Goal: Transaction & Acquisition: Subscribe to service/newsletter

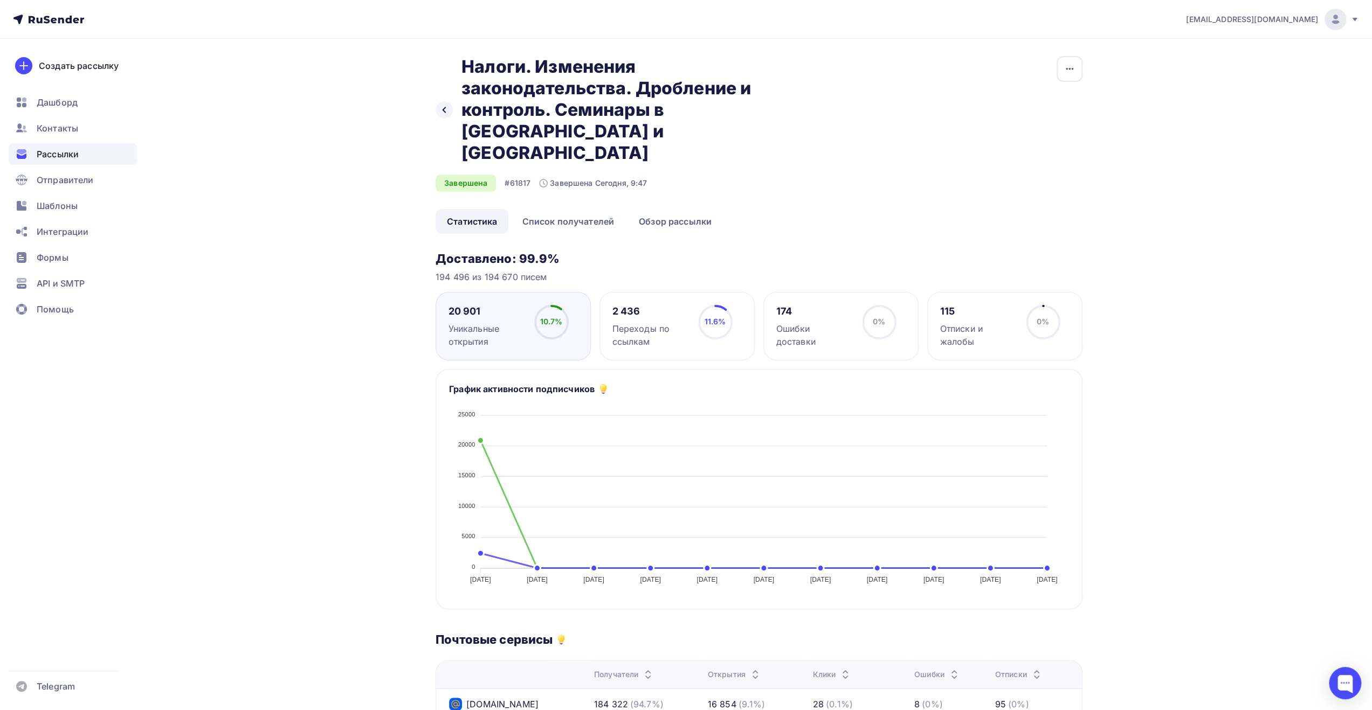
click at [65, 153] on span "Рассылки" at bounding box center [58, 154] width 42 height 13
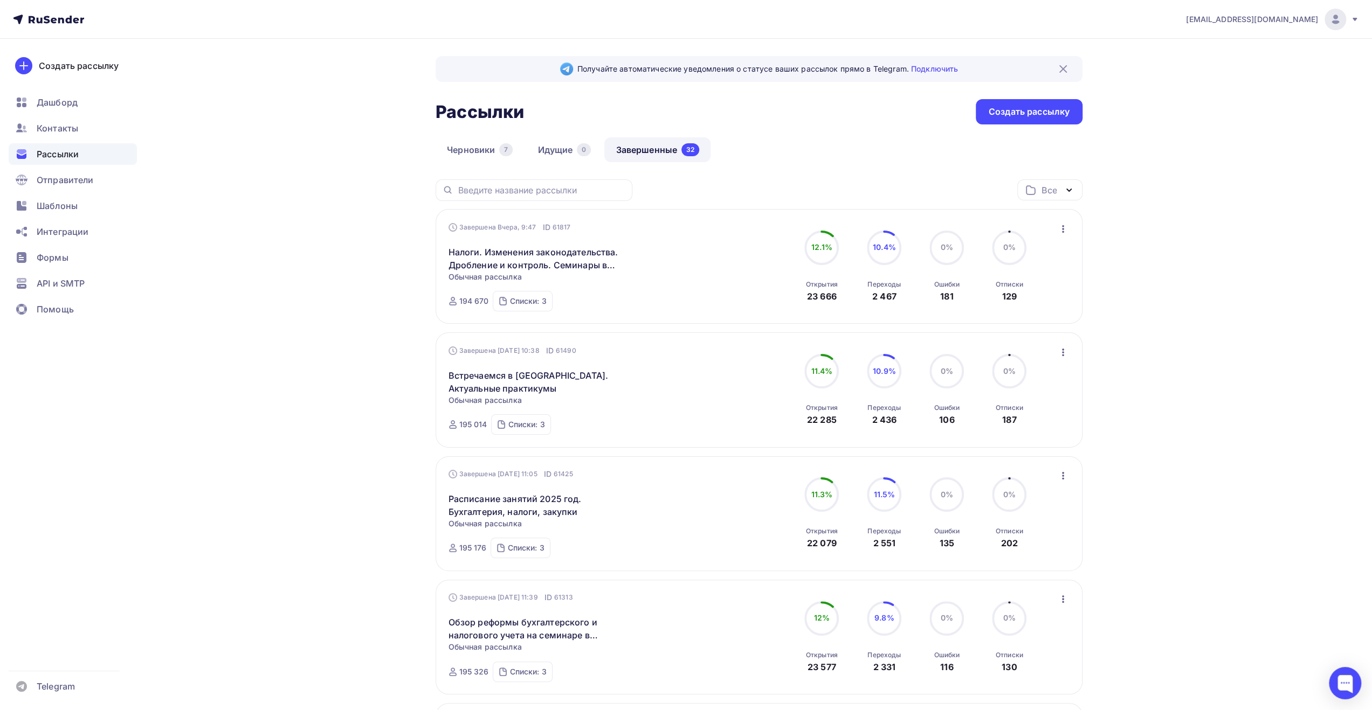
click at [1335, 23] on img at bounding box center [1334, 19] width 13 height 13
click at [1257, 62] on link "[DEMOGRAPHIC_DATA]" at bounding box center [1261, 69] width 181 height 22
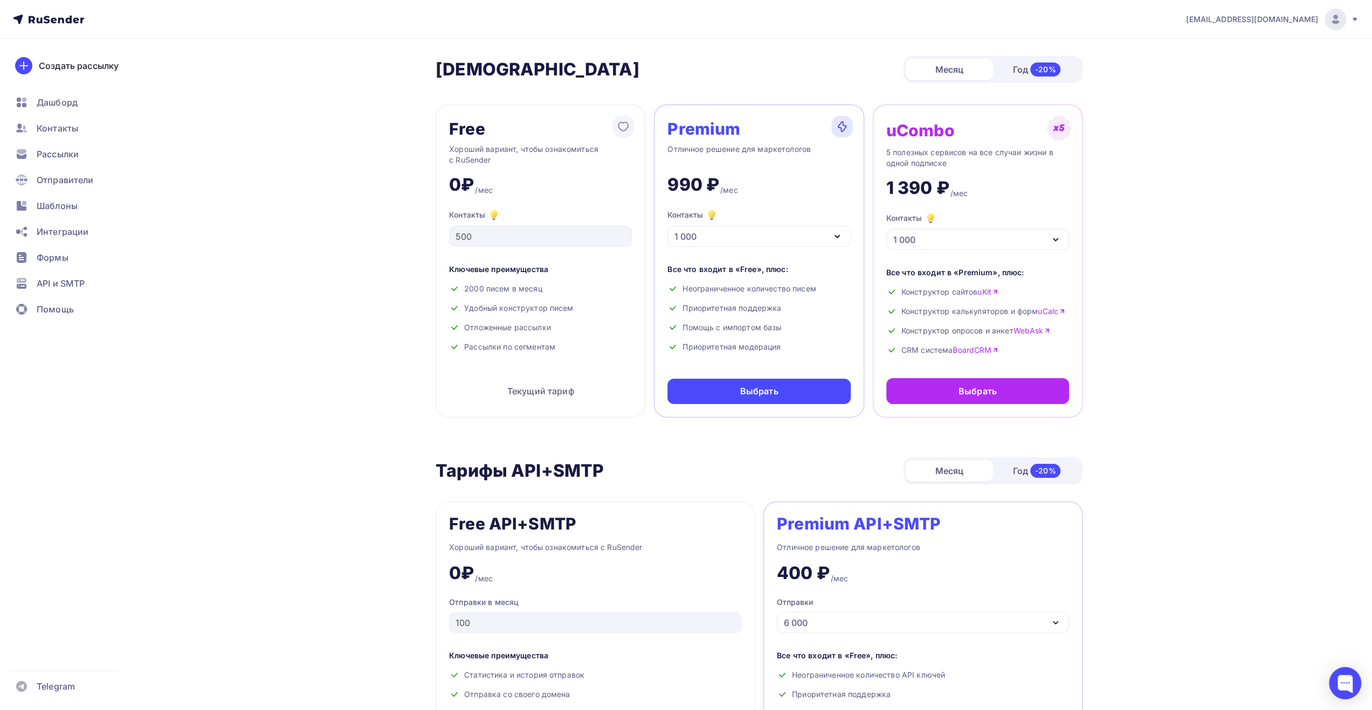
click at [835, 236] on icon "button" at bounding box center [837, 237] width 4 height 2
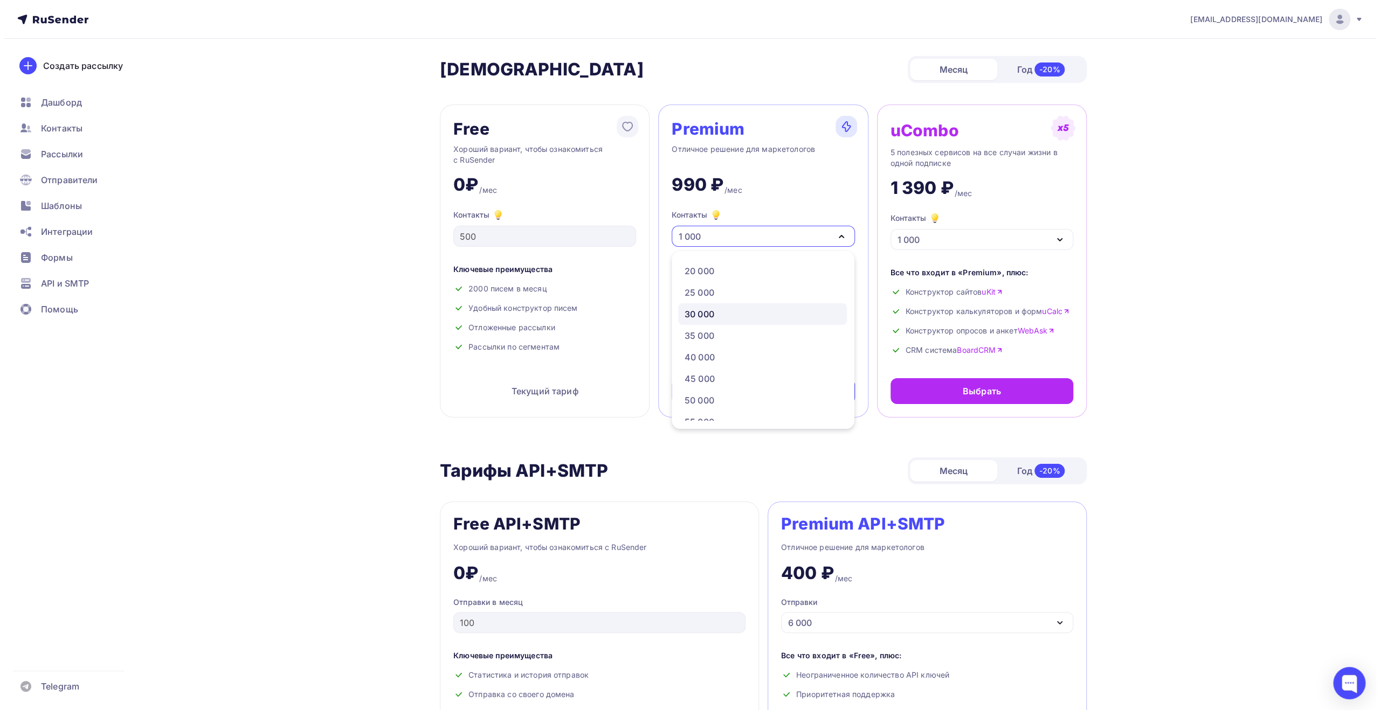
scroll to position [485, 0]
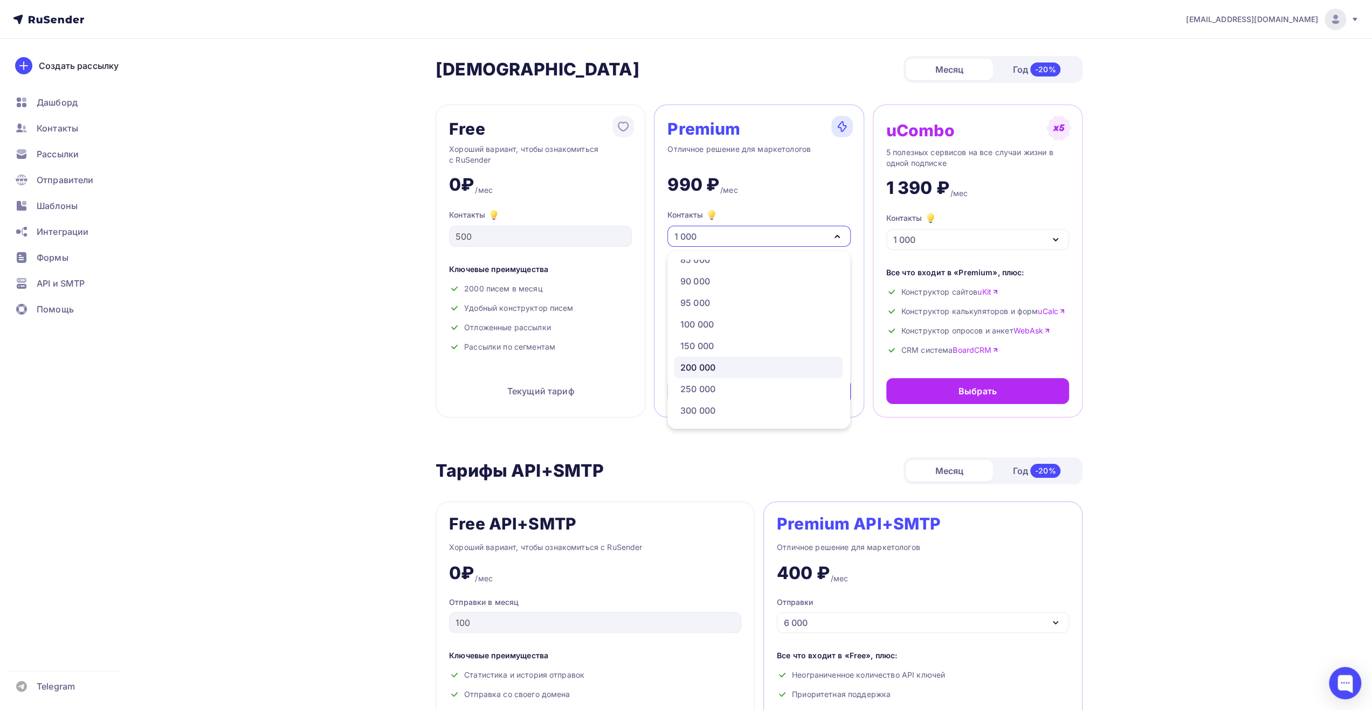
click at [781, 371] on div "200 000" at bounding box center [758, 367] width 156 height 13
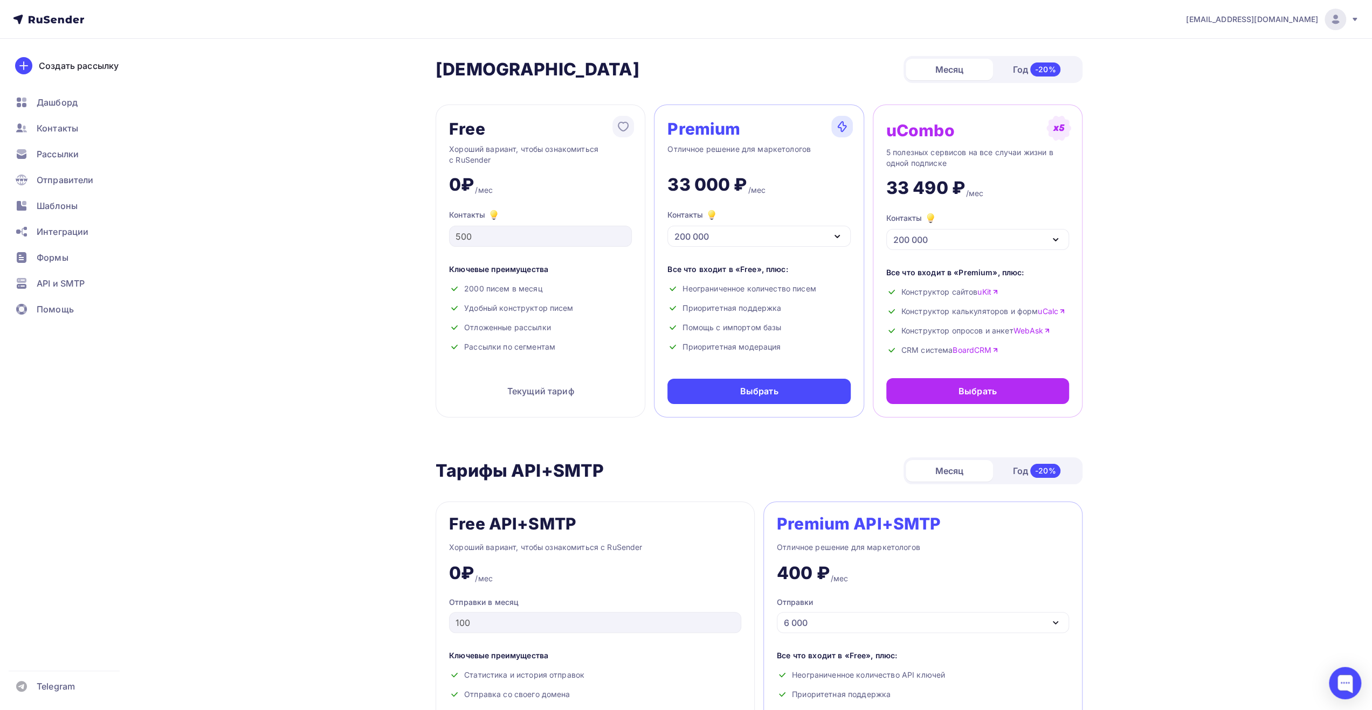
click at [815, 239] on div "200 000" at bounding box center [758, 236] width 183 height 21
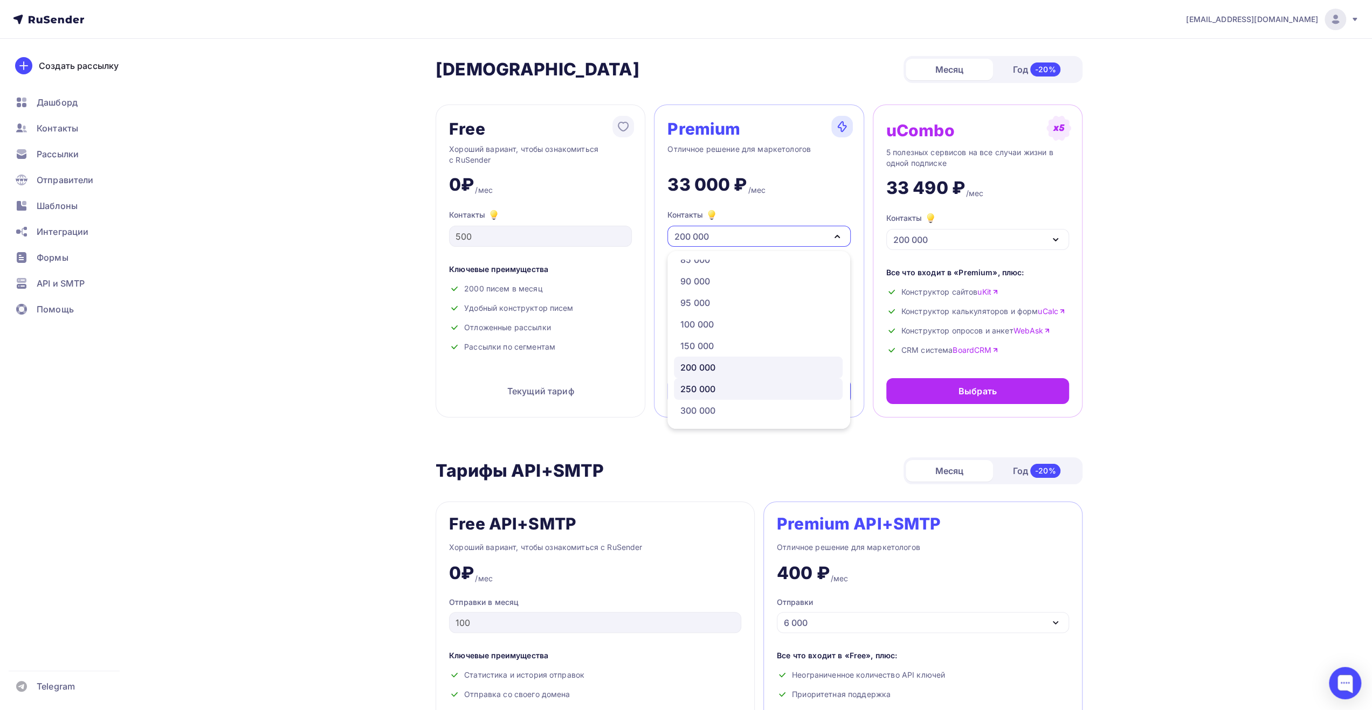
click at [777, 388] on div "250 000" at bounding box center [758, 389] width 156 height 13
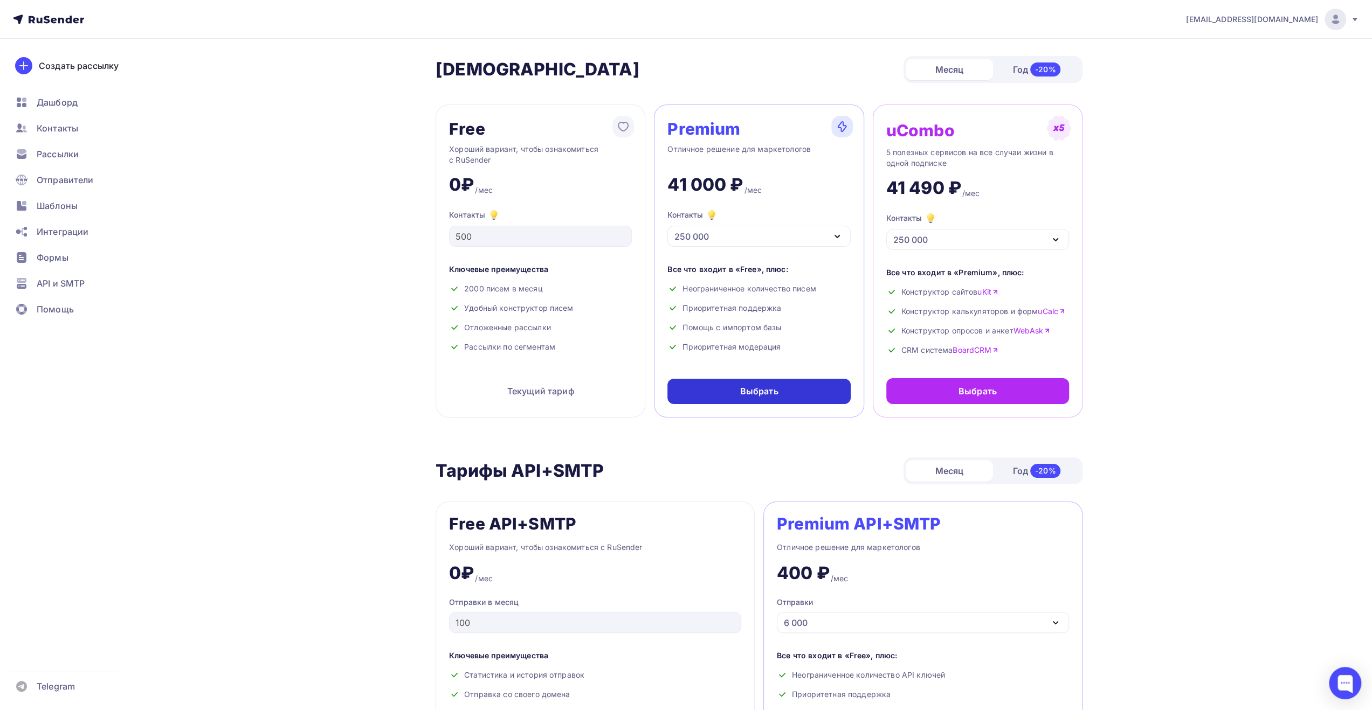
click at [805, 390] on div "Выбрать" at bounding box center [758, 391] width 183 height 25
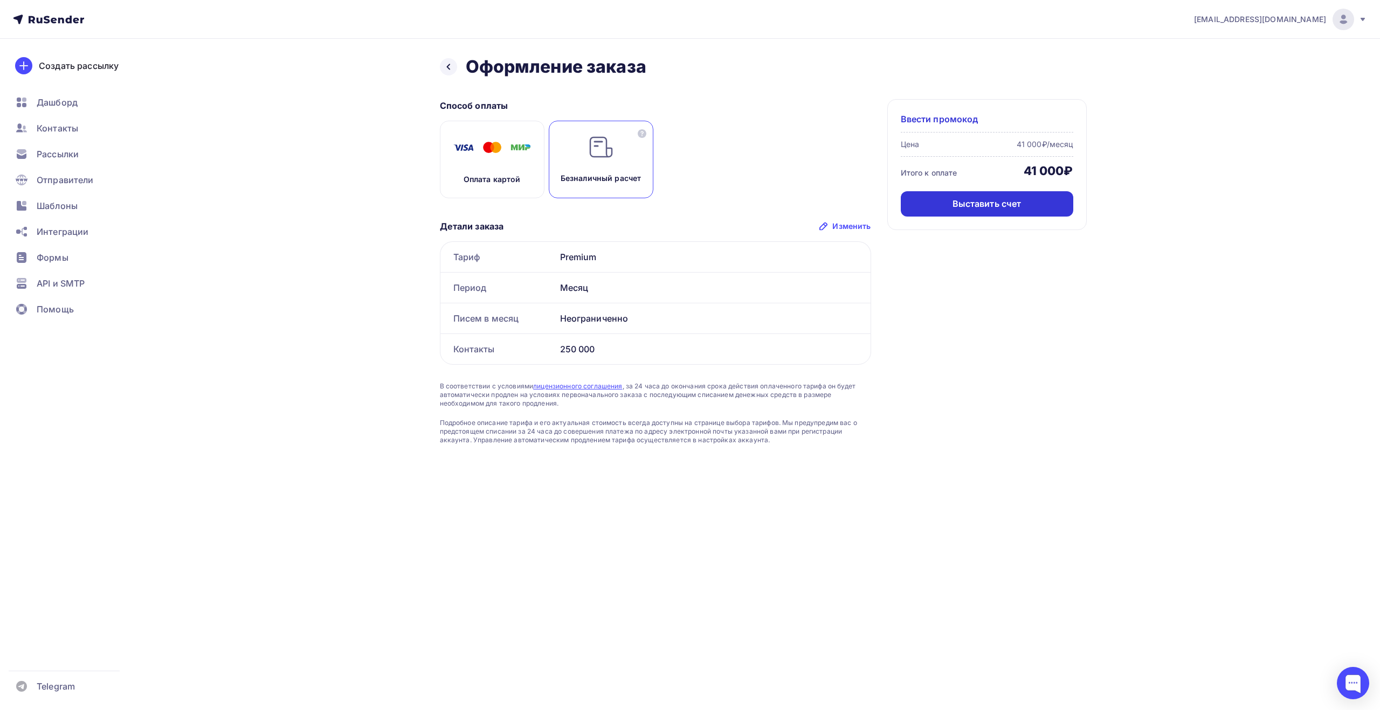
click at [963, 196] on div "Выставить счет" at bounding box center [987, 203] width 172 height 25
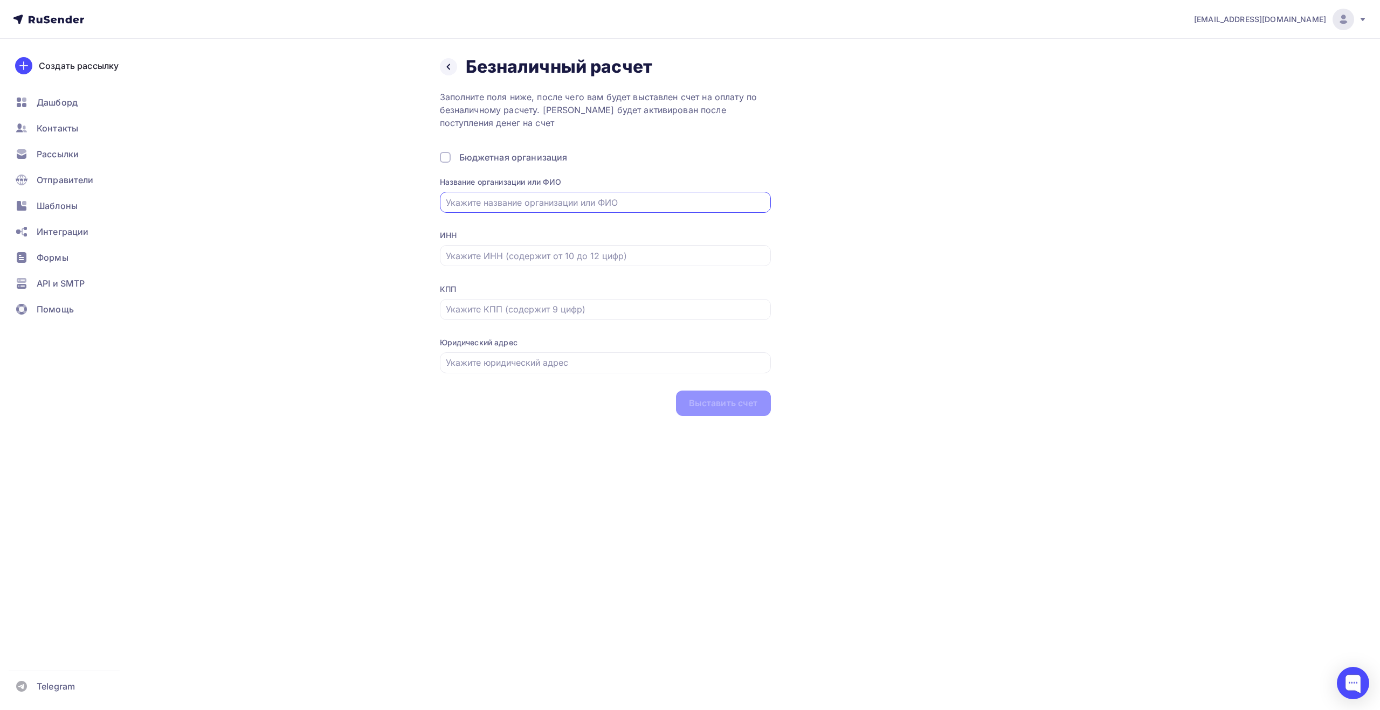
click at [491, 202] on input "text" at bounding box center [605, 202] width 319 height 13
paste input "АНО ДПО «ИПК РБС»"
type input "АНО ДПО «ИПК РБС»"
click at [514, 255] on input "text" at bounding box center [605, 256] width 319 height 13
paste input "7720490055"
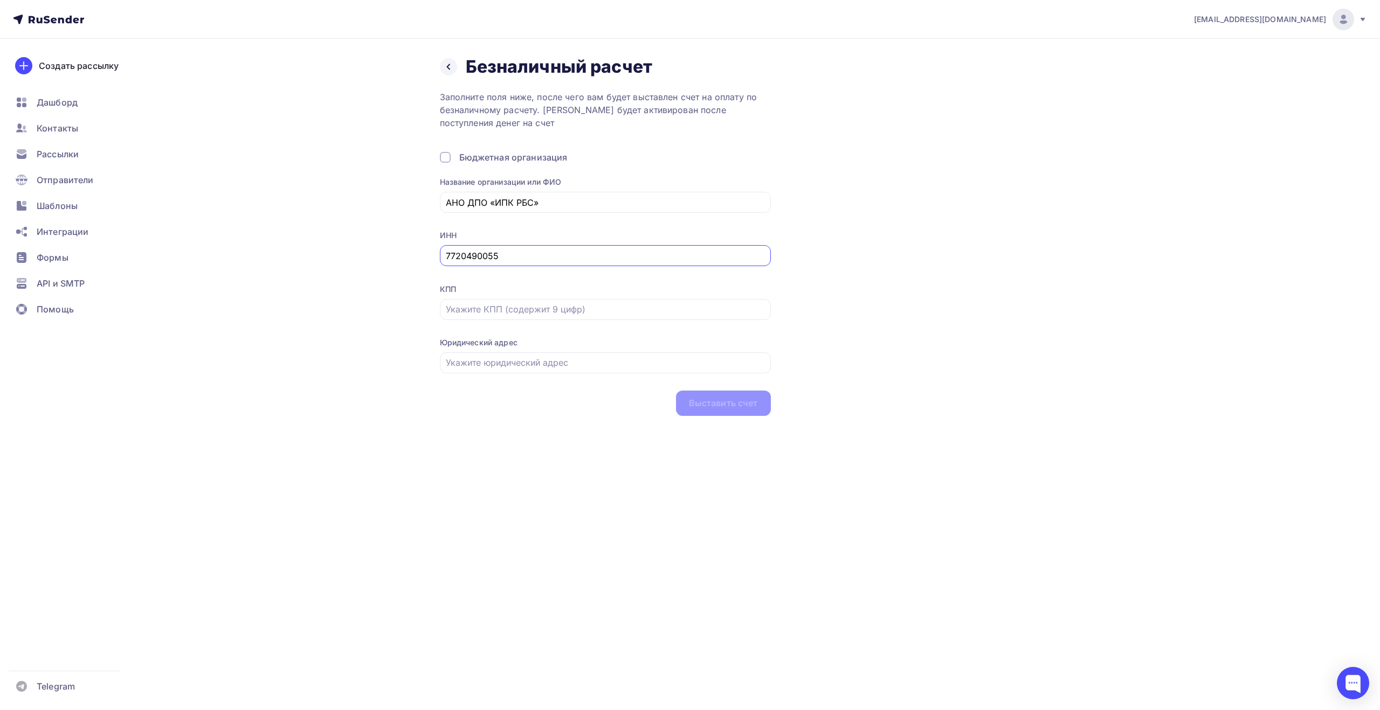
type input "7720490055"
click at [513, 312] on input "text" at bounding box center [605, 309] width 319 height 13
paste input "772001001"
type input "772001001"
drag, startPoint x: 549, startPoint y: 367, endPoint x: 558, endPoint y: 370, distance: 9.6
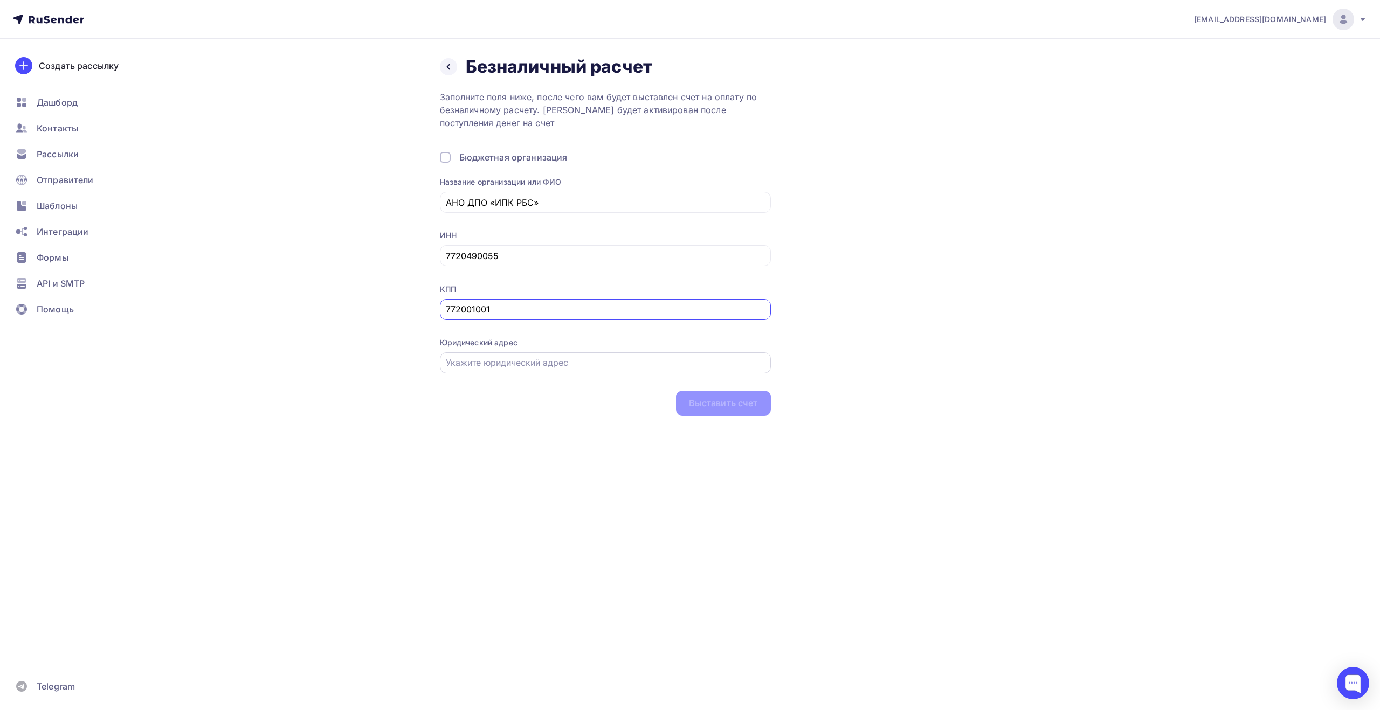
click at [549, 367] on input "text" at bounding box center [605, 362] width 319 height 13
paste input "г. Москва, ул. Электродная, дом 2, стр. 12-13-14"
type input "г. Москва, ул. Электродная, дом 2, стр. 12-13-14"
click at [702, 405] on div "Выставить счет" at bounding box center [723, 403] width 69 height 12
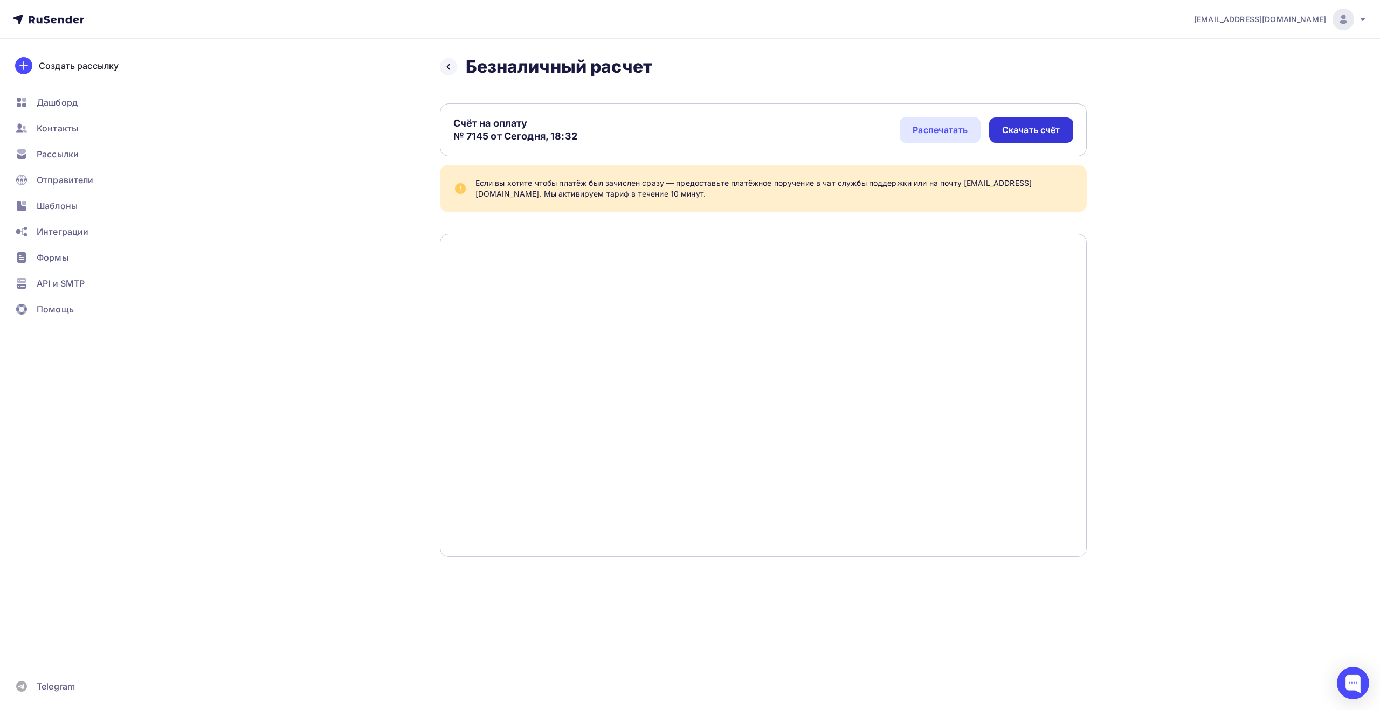
click at [1022, 129] on div "Скачать счёт" at bounding box center [1031, 130] width 58 height 12
drag, startPoint x: 1364, startPoint y: 16, endPoint x: 1360, endPoint y: 24, distance: 9.4
click at [1364, 16] on icon at bounding box center [1362, 19] width 9 height 9
click at [1243, 96] on link "Выйти" at bounding box center [1269, 99] width 181 height 22
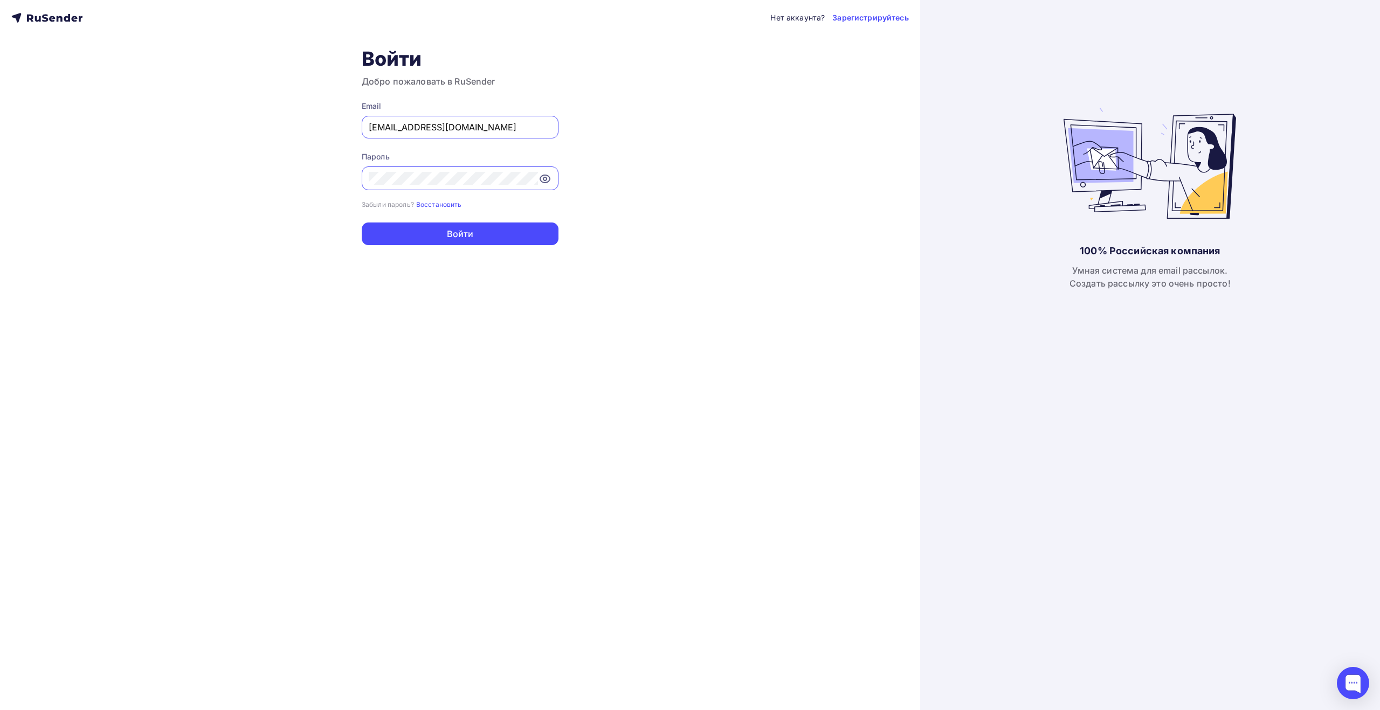
click at [469, 128] on input "info@fks-center.ru" at bounding box center [460, 127] width 183 height 13
type input "[EMAIL_ADDRESS][DOMAIN_NAME]"
click at [461, 232] on button "Войти" at bounding box center [460, 234] width 197 height 23
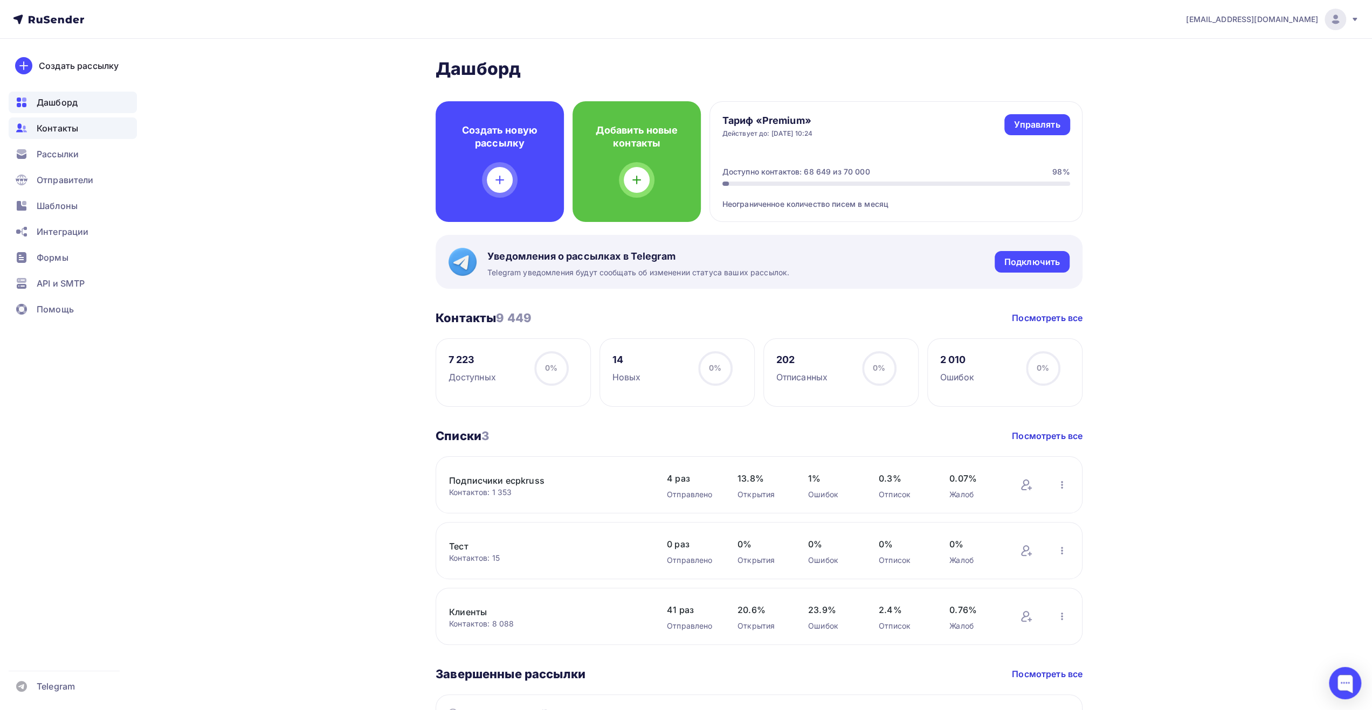
click at [58, 133] on span "Контакты" at bounding box center [57, 128] width 41 height 13
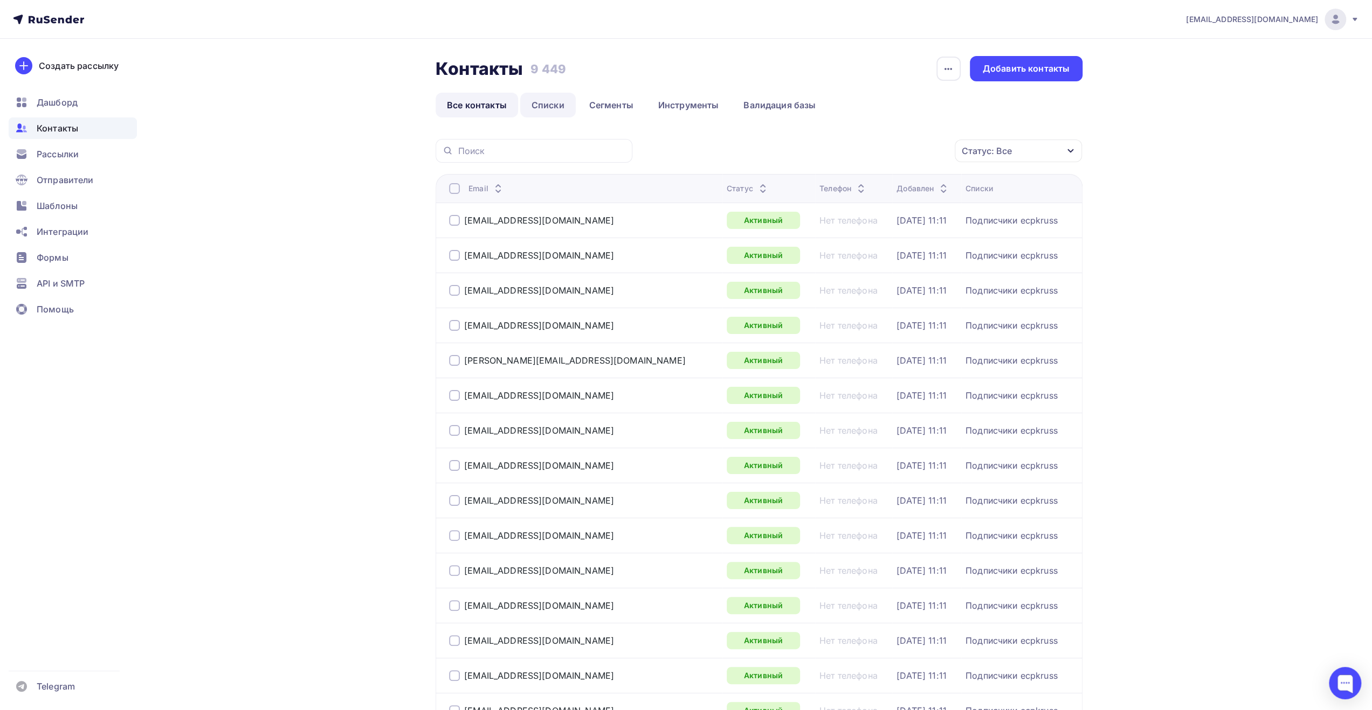
drag, startPoint x: 542, startPoint y: 106, endPoint x: 543, endPoint y: 112, distance: 6.0
click at [543, 106] on link "Списки" at bounding box center [548, 105] width 56 height 25
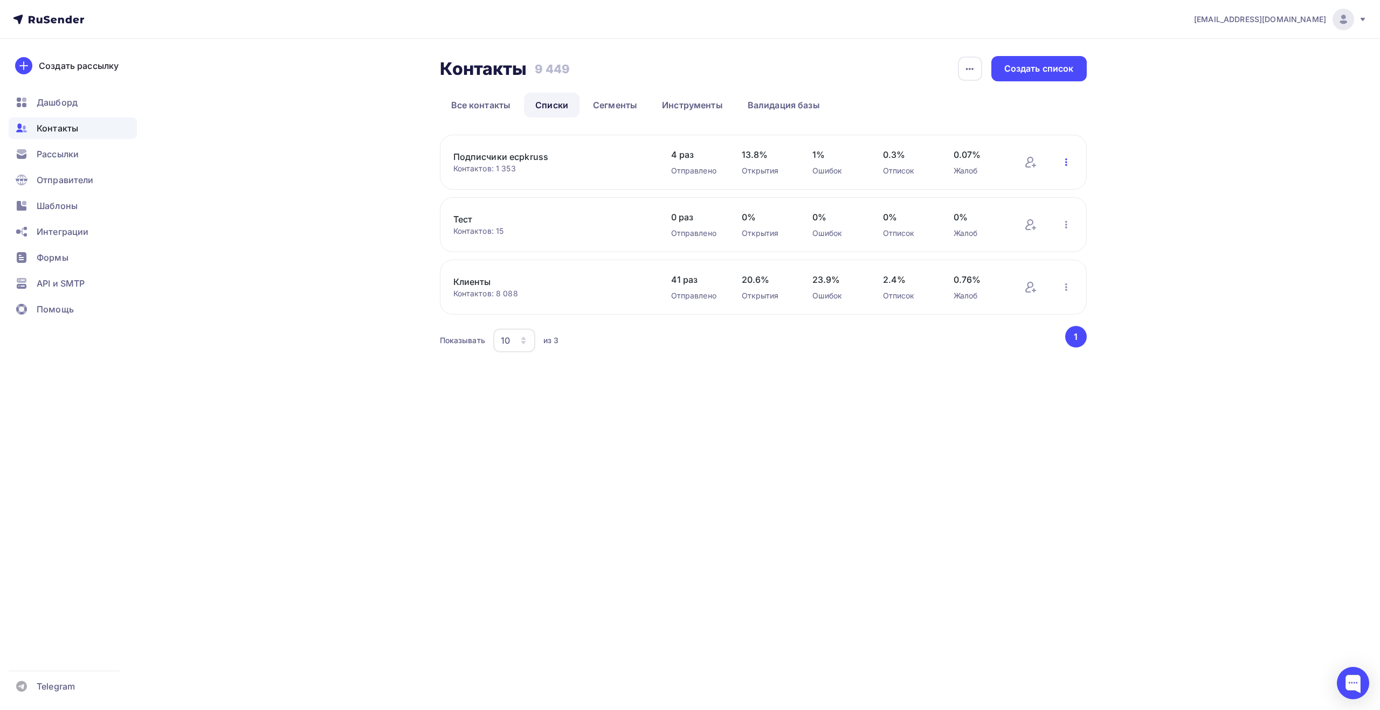
click at [1065, 162] on icon "button" at bounding box center [1066, 162] width 2 height 8
click at [971, 191] on div "Добавить контакты" at bounding box center [995, 192] width 151 height 17
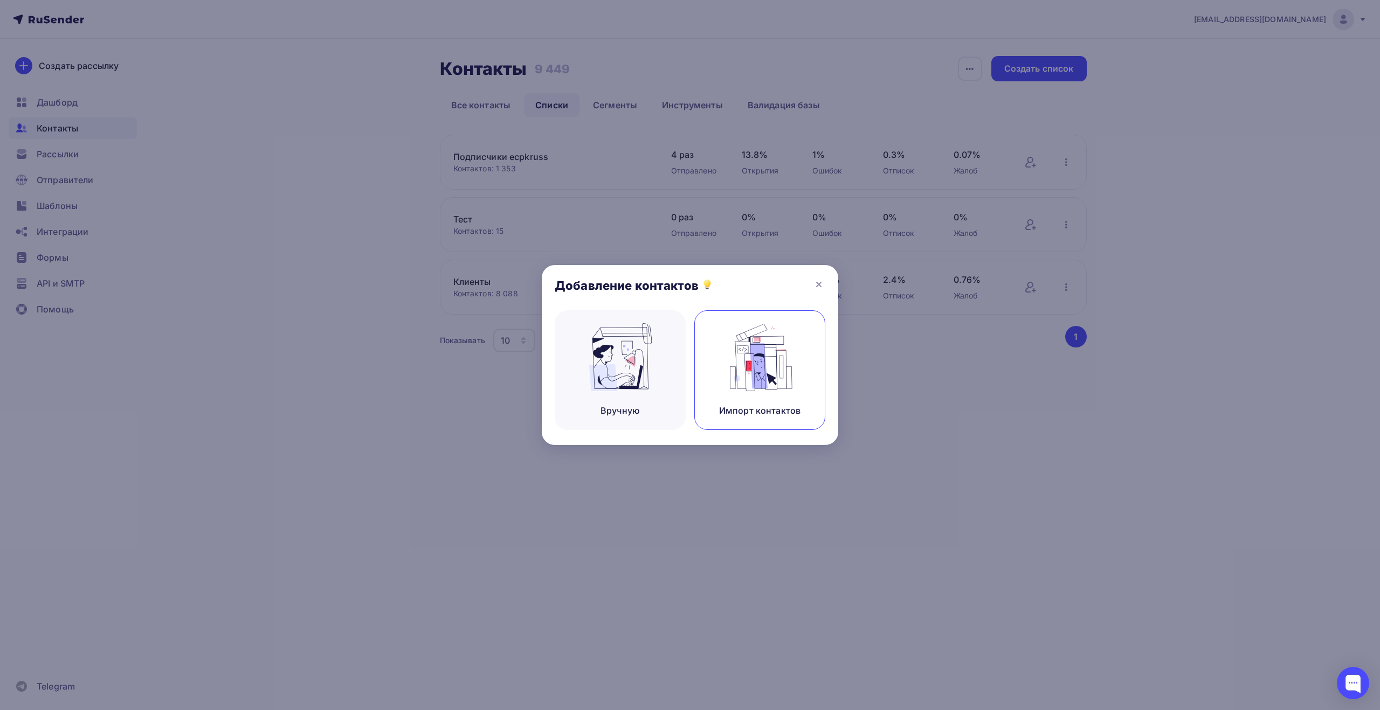
click at [746, 359] on img at bounding box center [760, 357] width 72 height 68
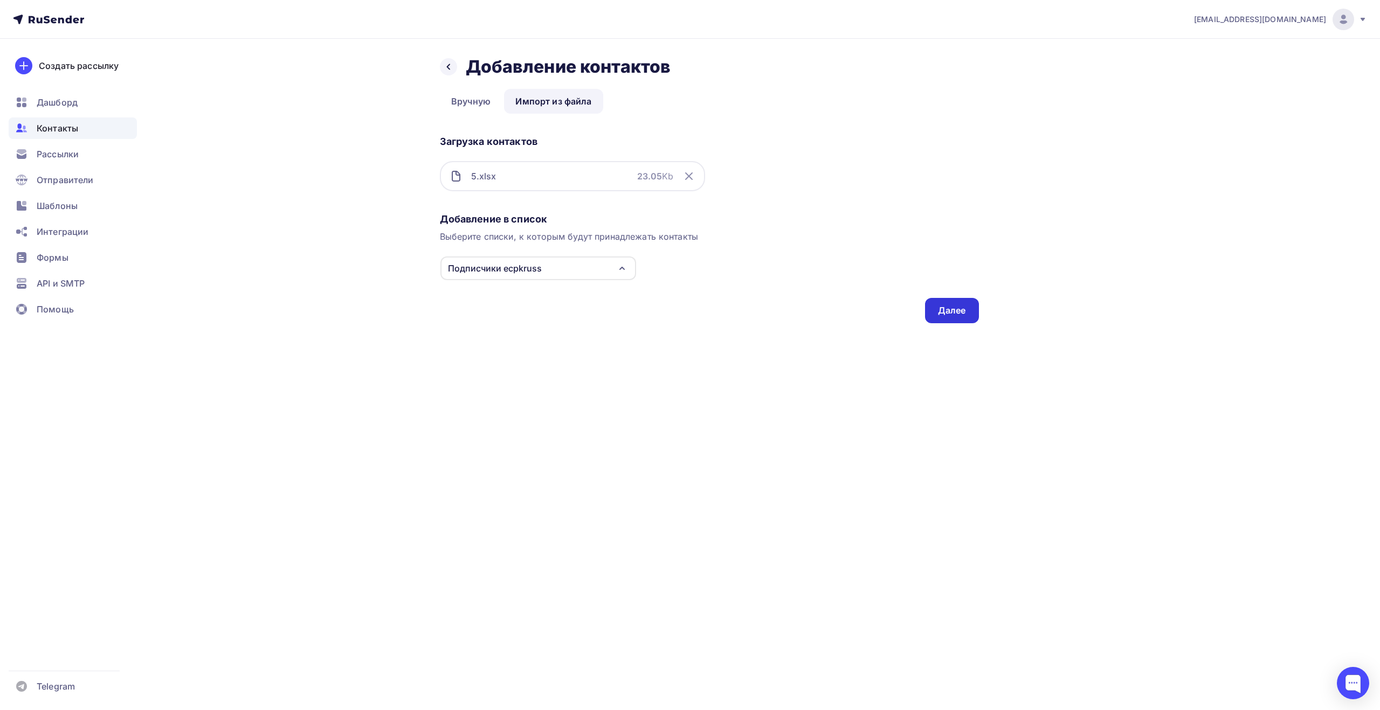
click at [950, 314] on div "Далее" at bounding box center [952, 311] width 28 height 12
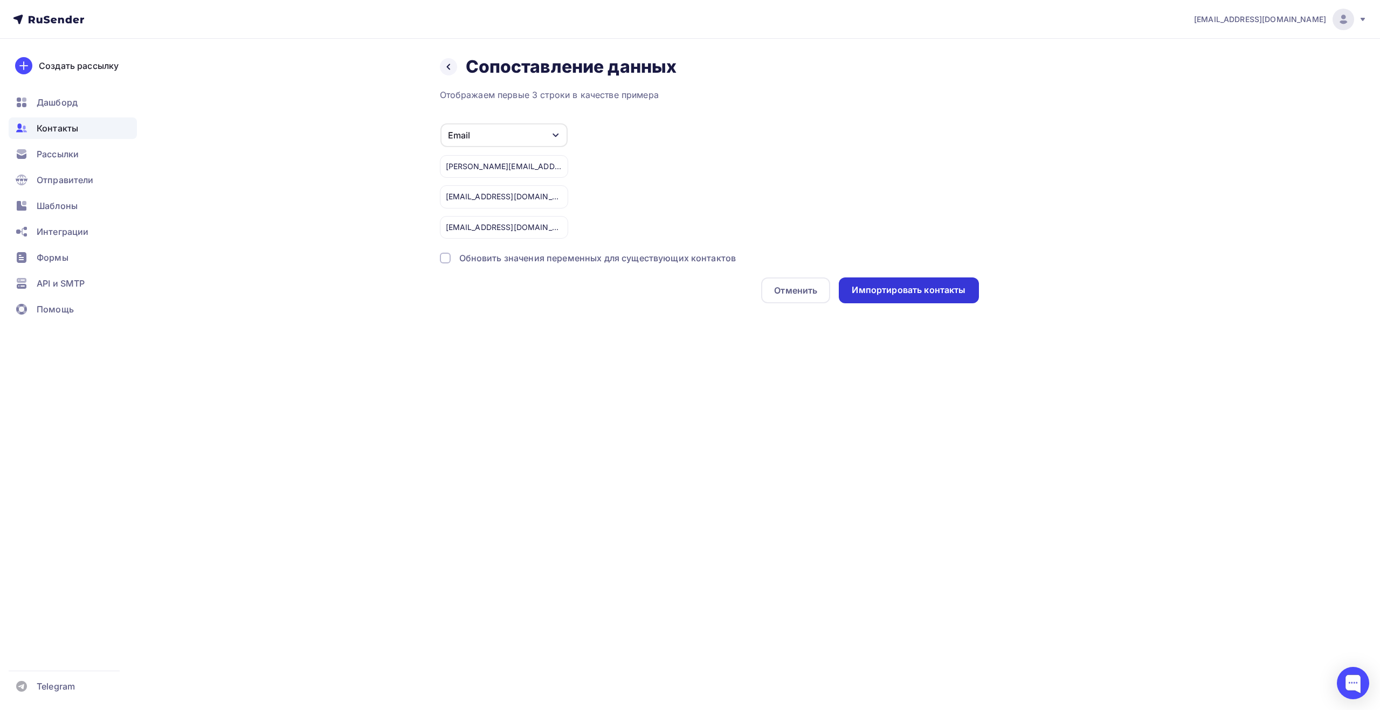
click at [905, 291] on div "Импортировать контакты" at bounding box center [909, 290] width 114 height 12
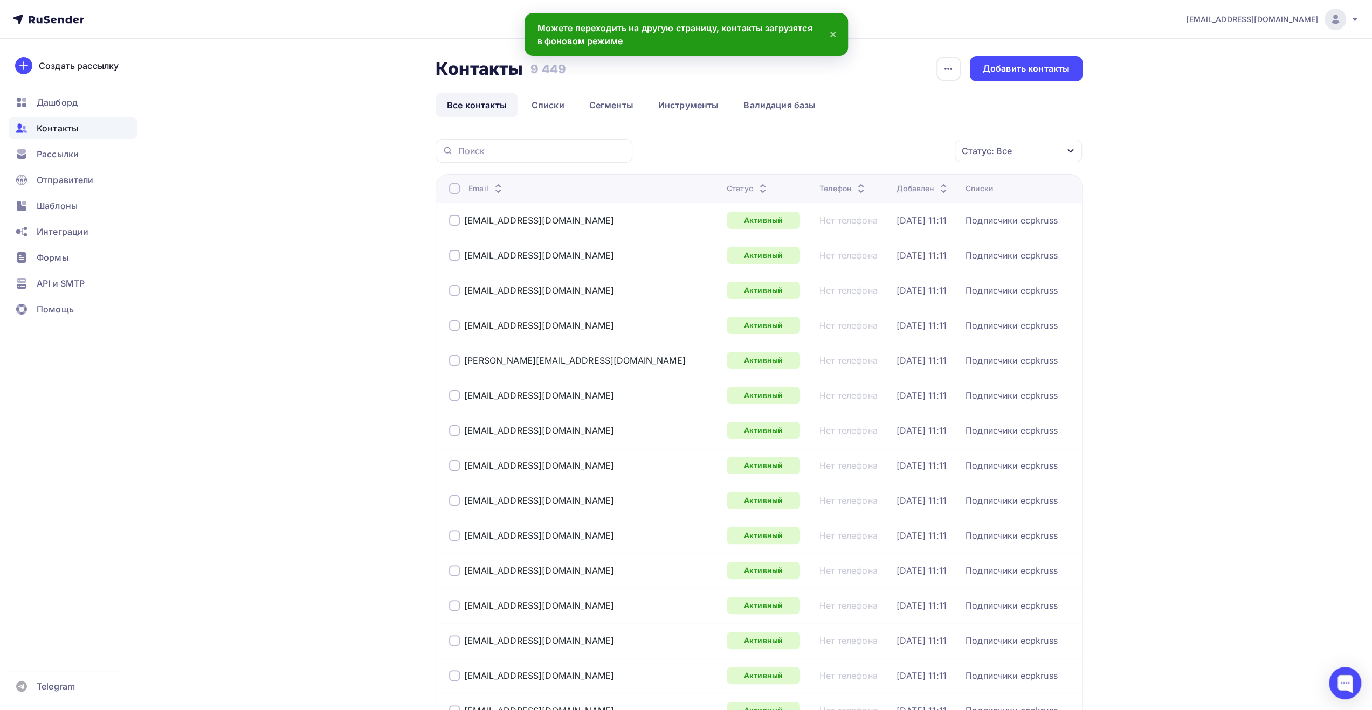
click at [1353, 23] on icon at bounding box center [1354, 19] width 9 height 9
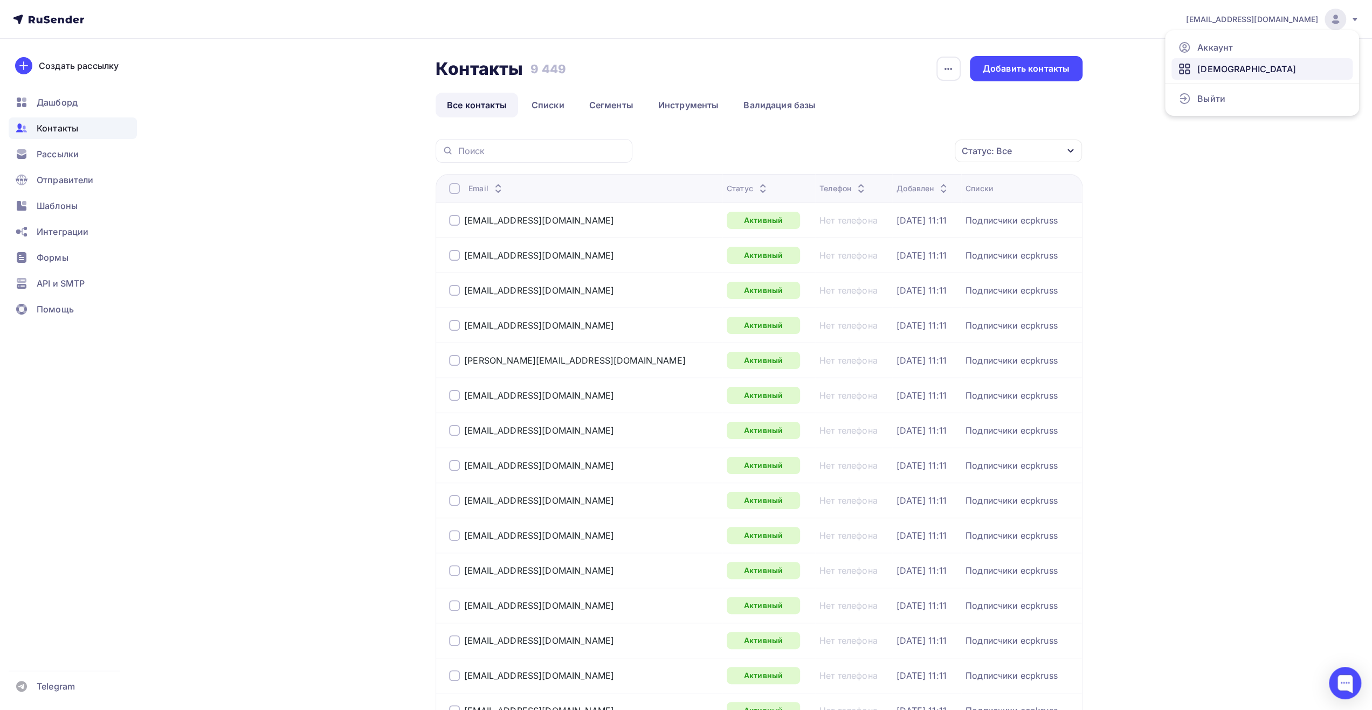
click at [1257, 60] on link "[DEMOGRAPHIC_DATA]" at bounding box center [1261, 69] width 181 height 22
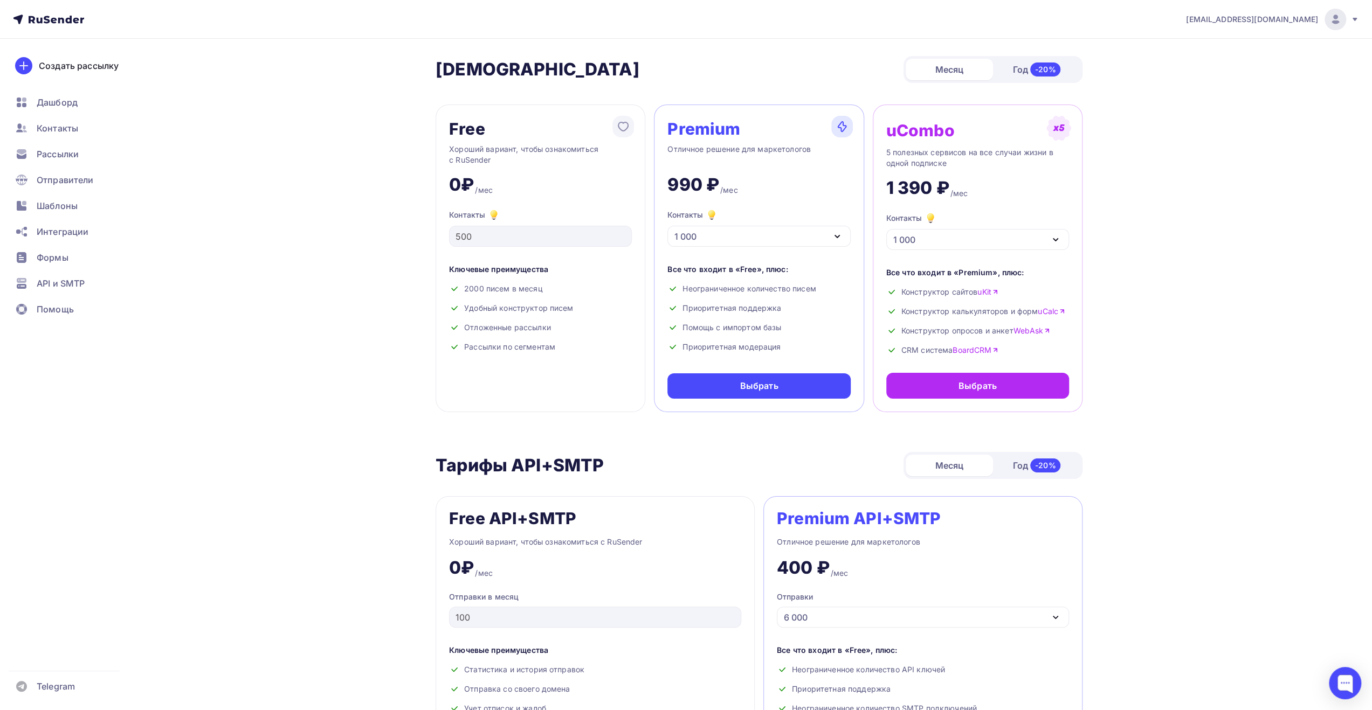
click at [1331, 25] on img at bounding box center [1334, 19] width 13 height 13
click at [1231, 45] on span "Аккаунт" at bounding box center [1215, 47] width 36 height 13
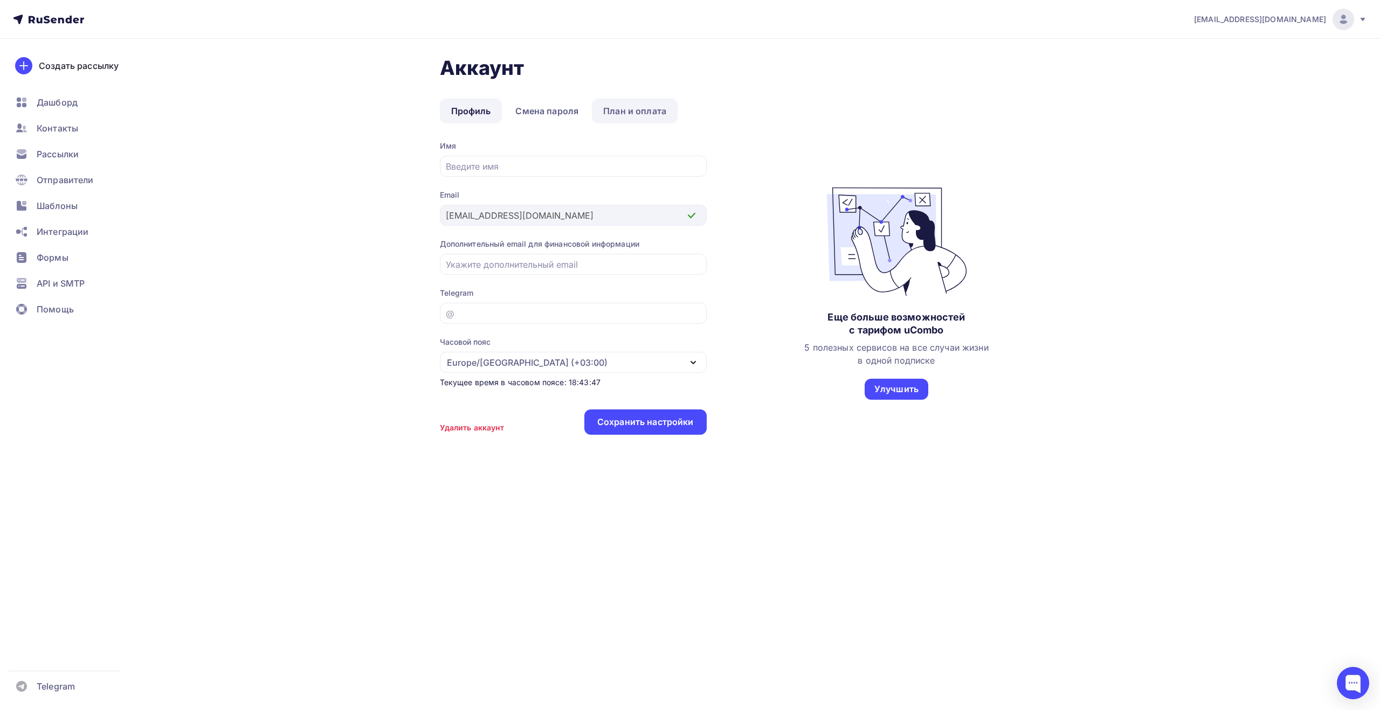
click at [647, 113] on link "План и оплата" at bounding box center [635, 111] width 86 height 25
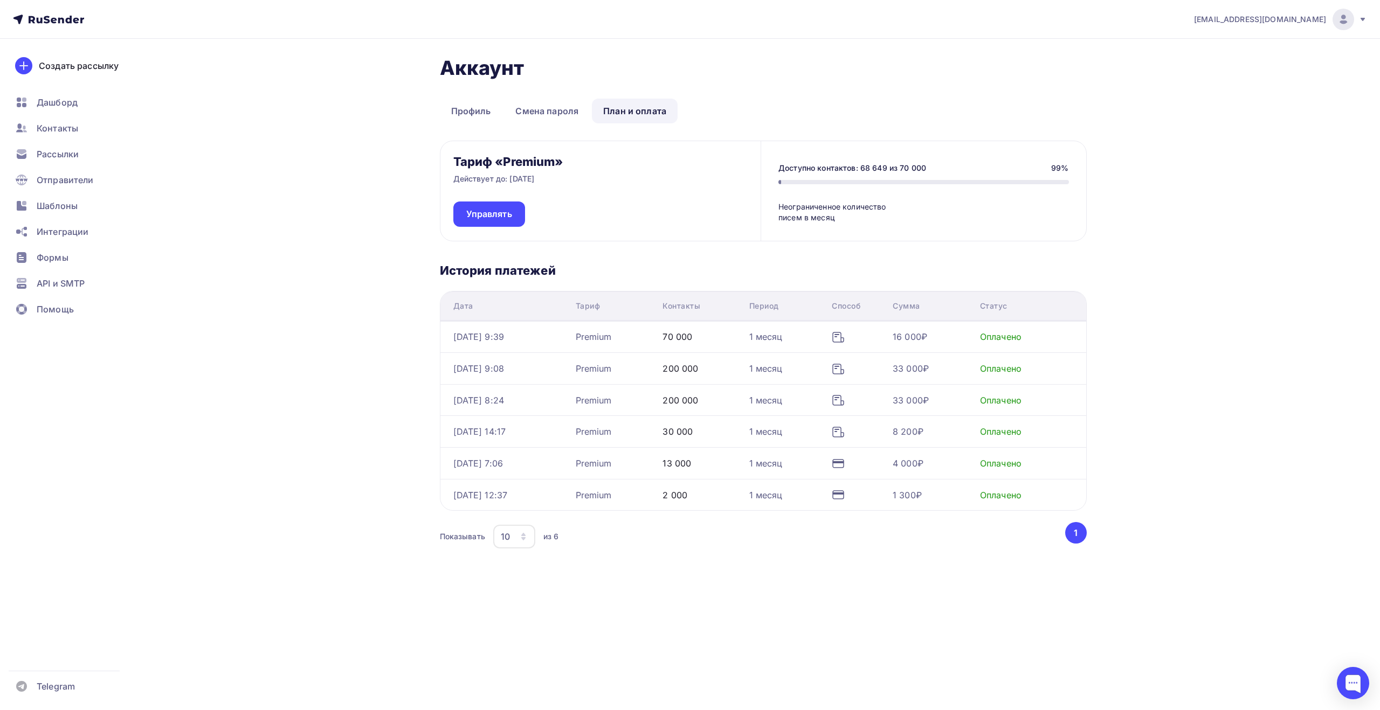
click at [714, 70] on h1 "Аккаунт" at bounding box center [763, 68] width 647 height 24
click at [73, 128] on span "Контакты" at bounding box center [57, 128] width 41 height 13
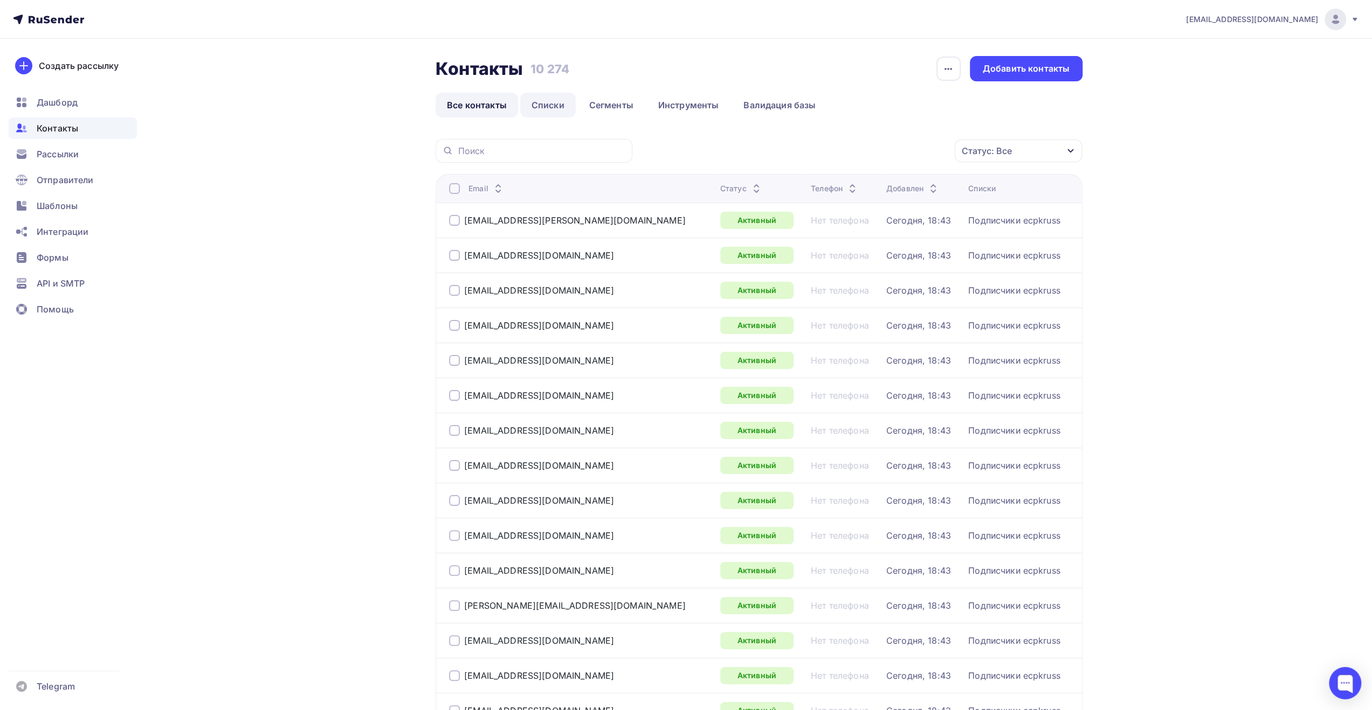
click at [554, 107] on link "Списки" at bounding box center [548, 105] width 56 height 25
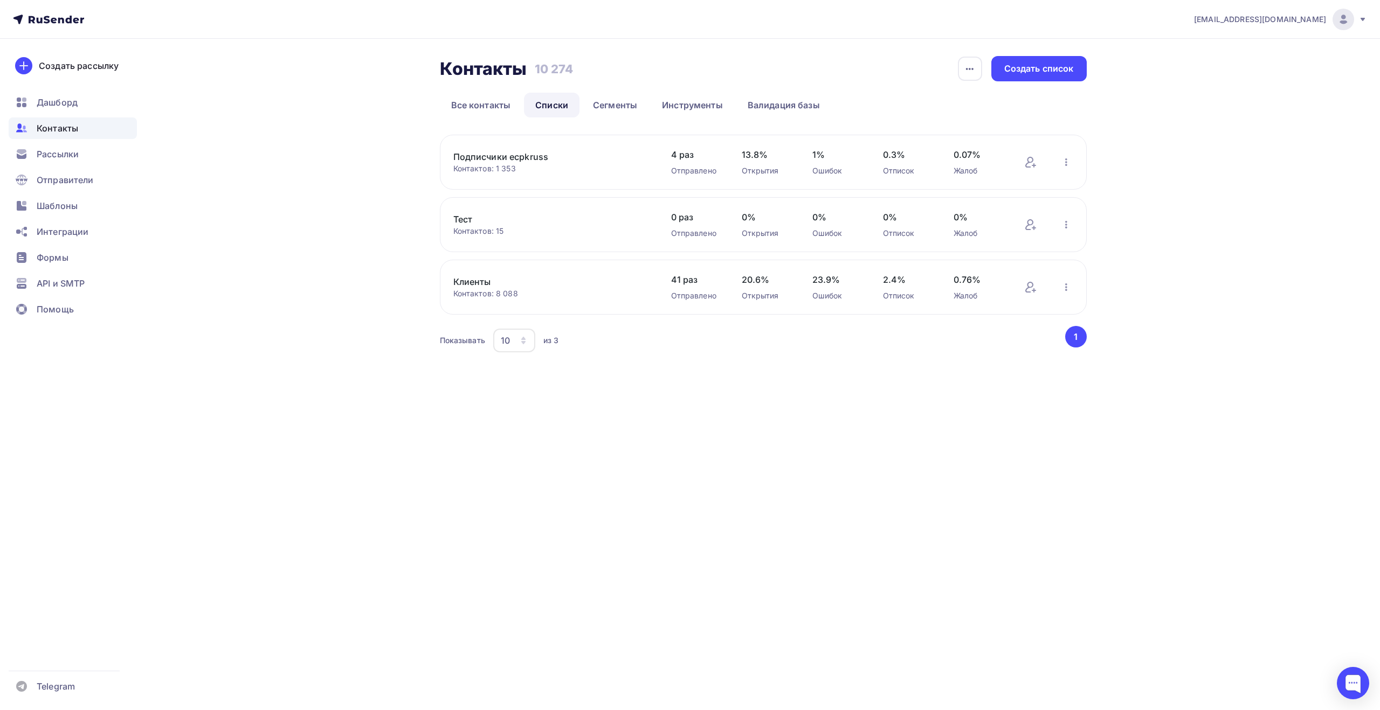
click at [337, 206] on div "Контакты Контакты 10 274 10 274 История импорта Создать список Все контакты Спи…" at bounding box center [689, 218] width 883 height 359
click at [557, 108] on link "Списки" at bounding box center [552, 105] width 56 height 25
click at [473, 153] on link "Подписчики ecpkruss" at bounding box center [544, 156] width 183 height 13
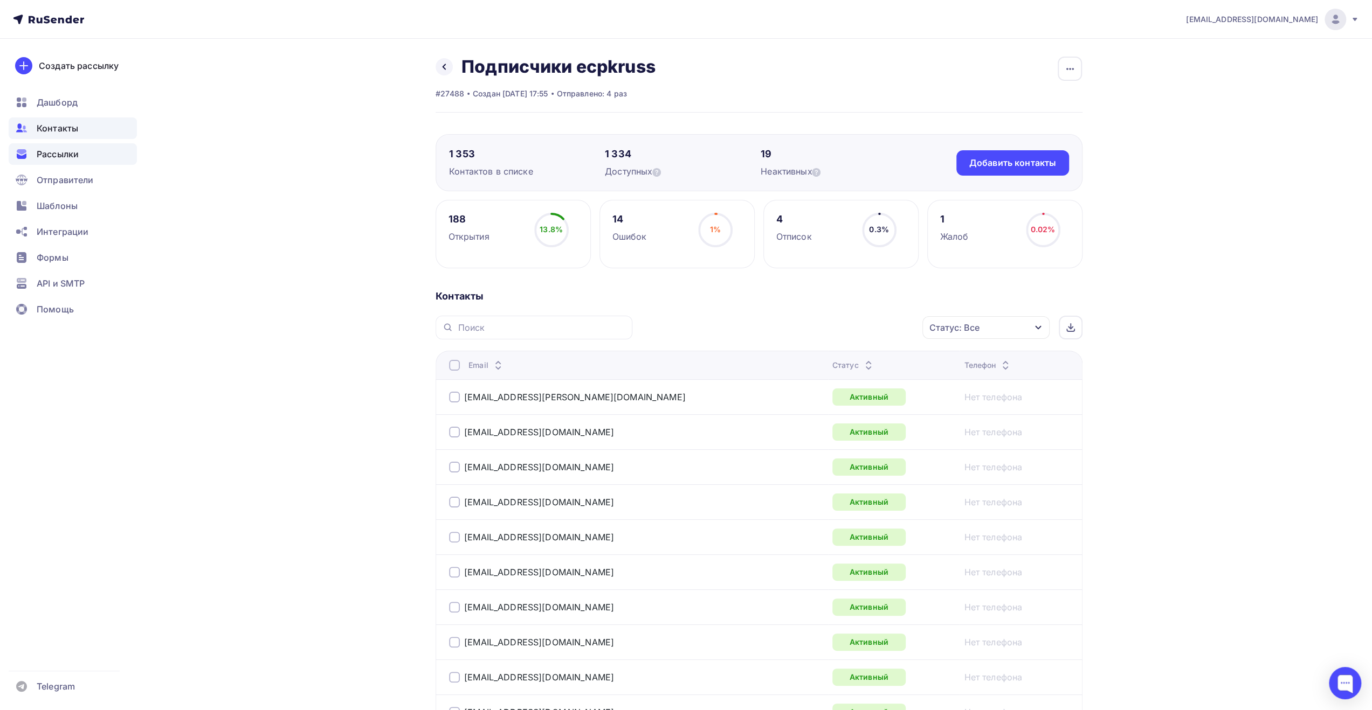
click at [68, 155] on span "Рассылки" at bounding box center [58, 154] width 42 height 13
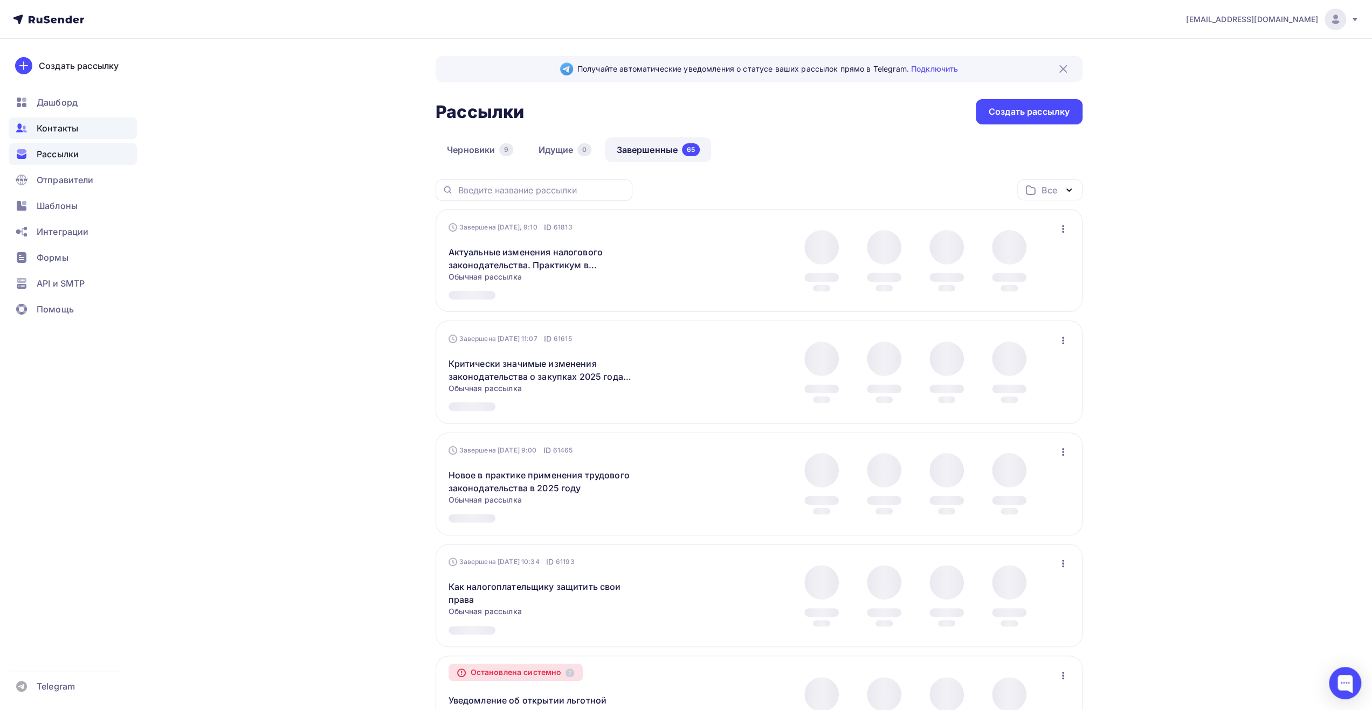
click at [70, 128] on span "Контакты" at bounding box center [57, 128] width 41 height 13
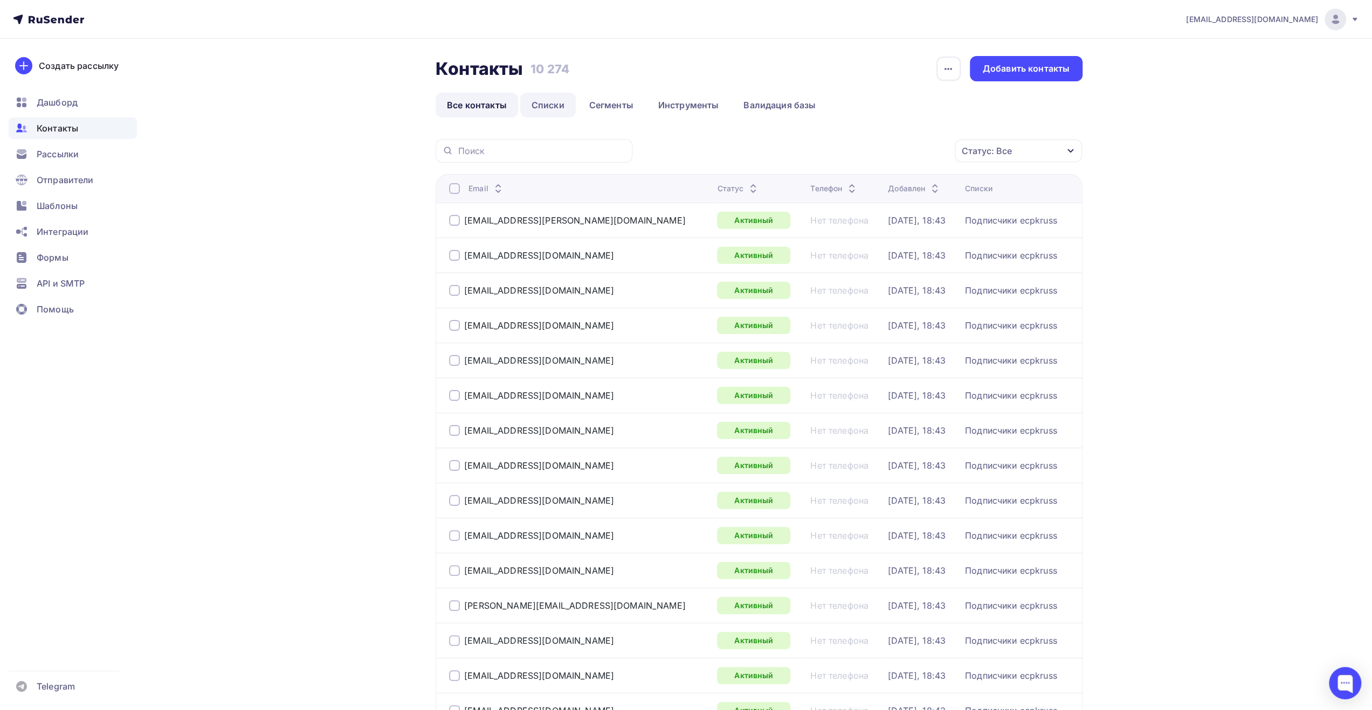
click at [538, 101] on link "Списки" at bounding box center [548, 105] width 56 height 25
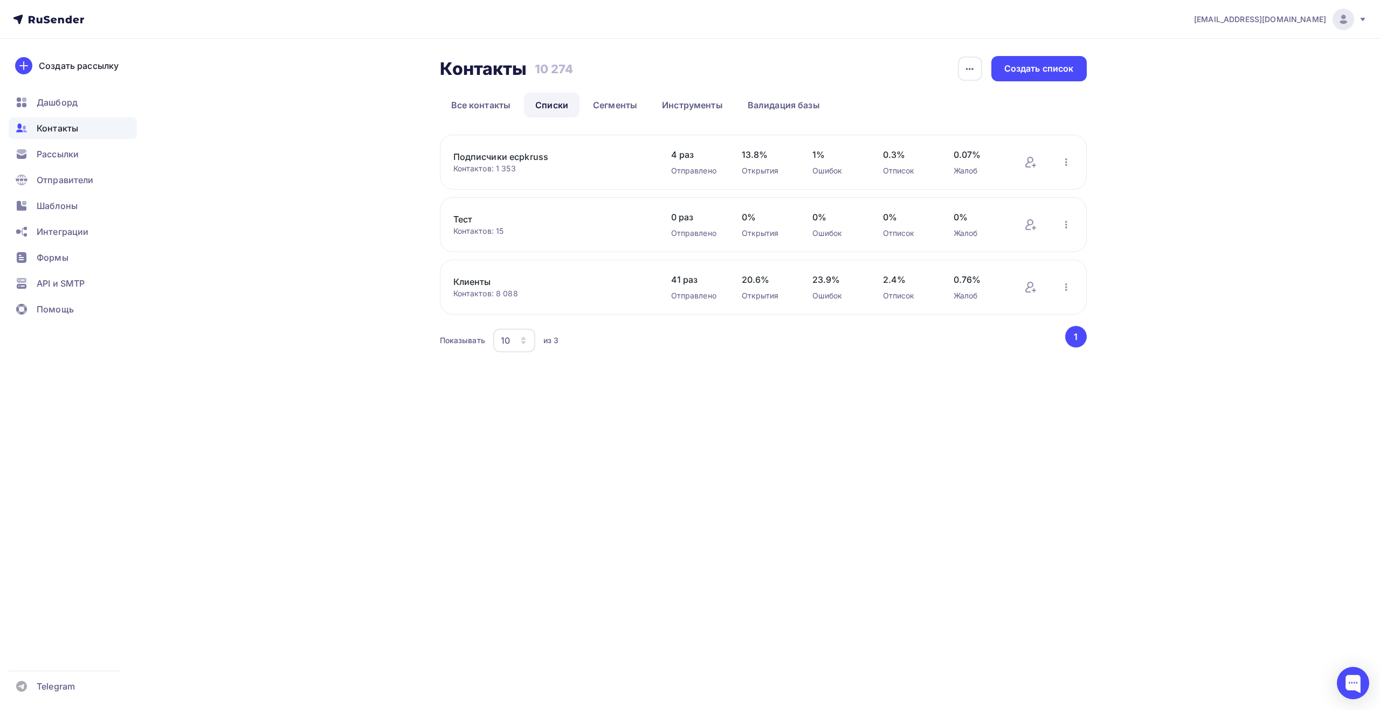
click at [386, 144] on div "Контакты Контакты 10 274 10 274 История импорта Создать список Все контакты Спи…" at bounding box center [689, 218] width 883 height 359
click at [71, 207] on span "Шаблоны" at bounding box center [57, 205] width 41 height 13
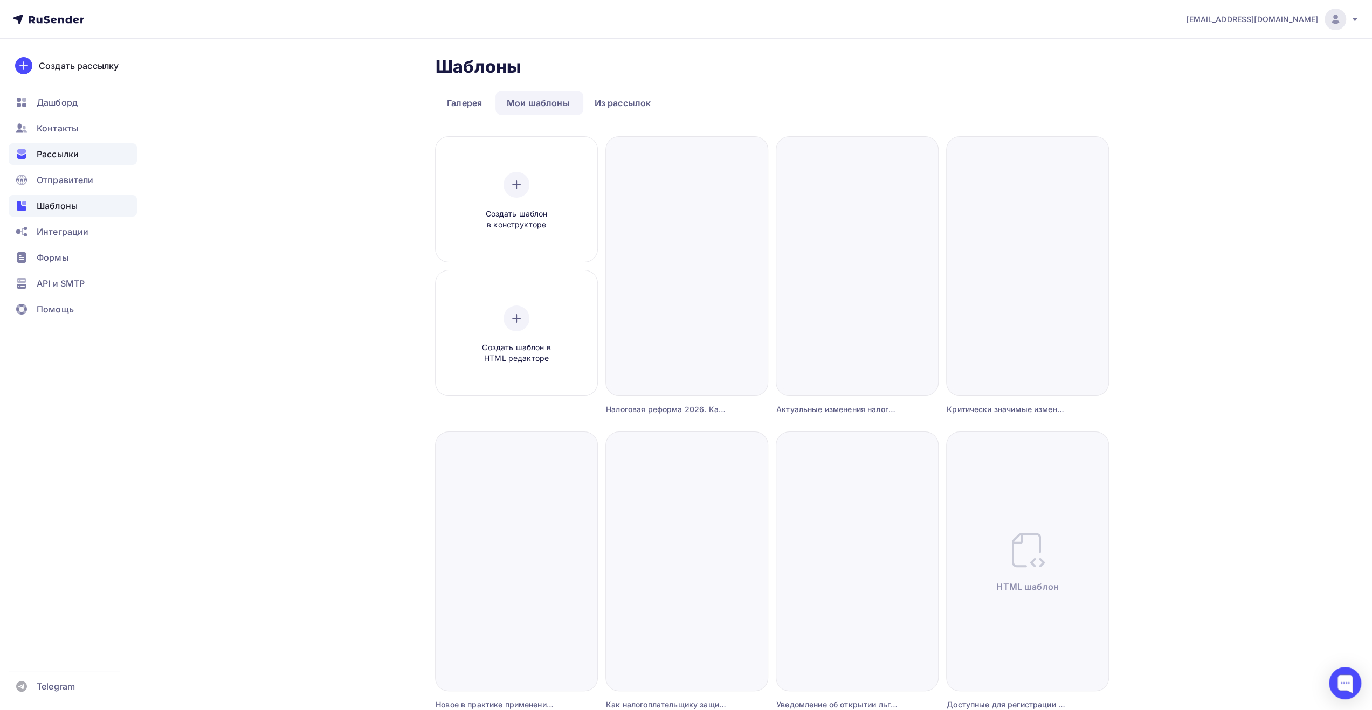
click at [70, 158] on span "Рассылки" at bounding box center [58, 154] width 42 height 13
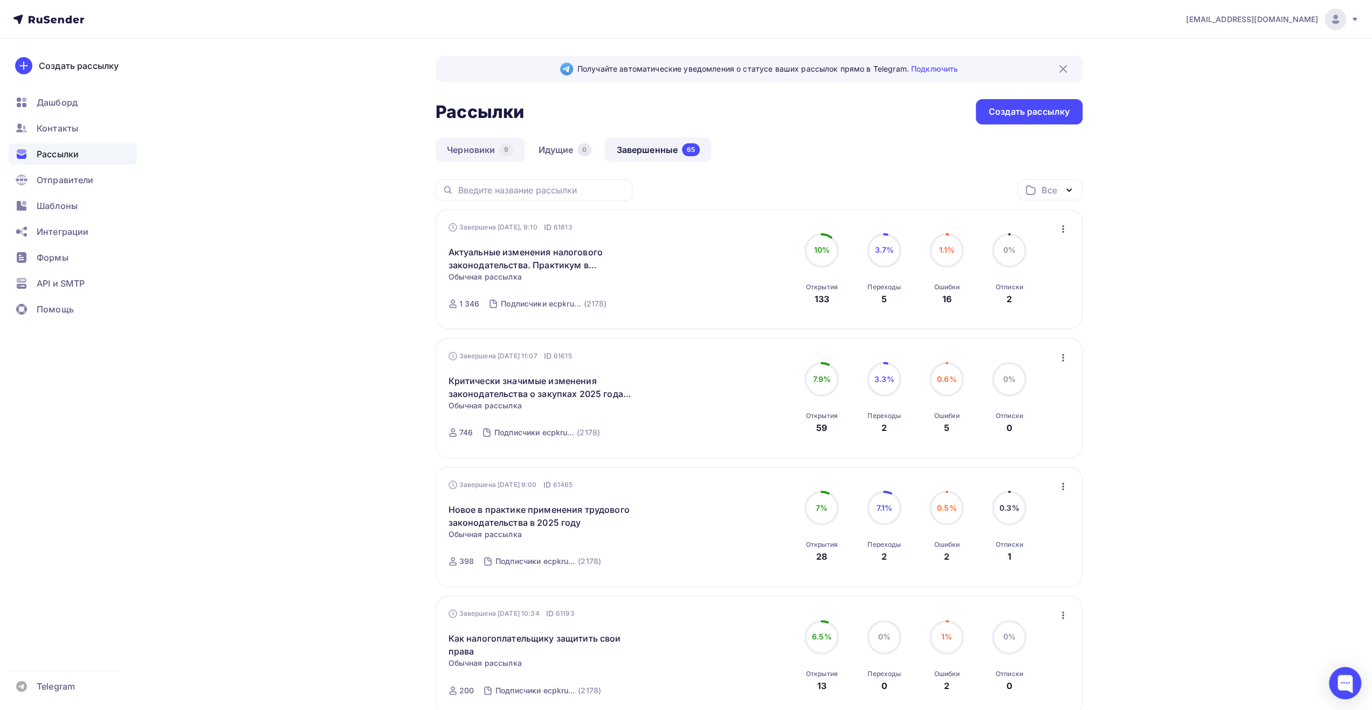
click at [474, 157] on link "Черновики 9" at bounding box center [479, 149] width 89 height 25
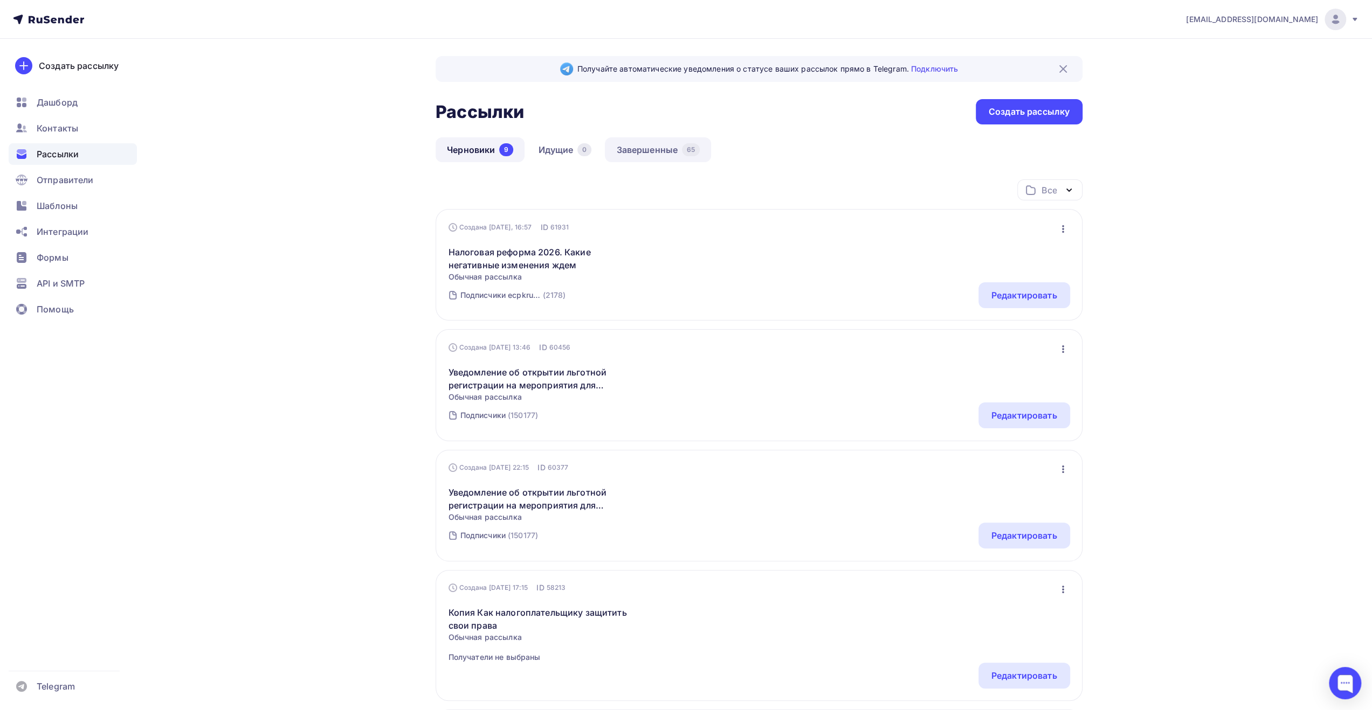
click at [659, 153] on link "Завершенные 65" at bounding box center [658, 149] width 106 height 25
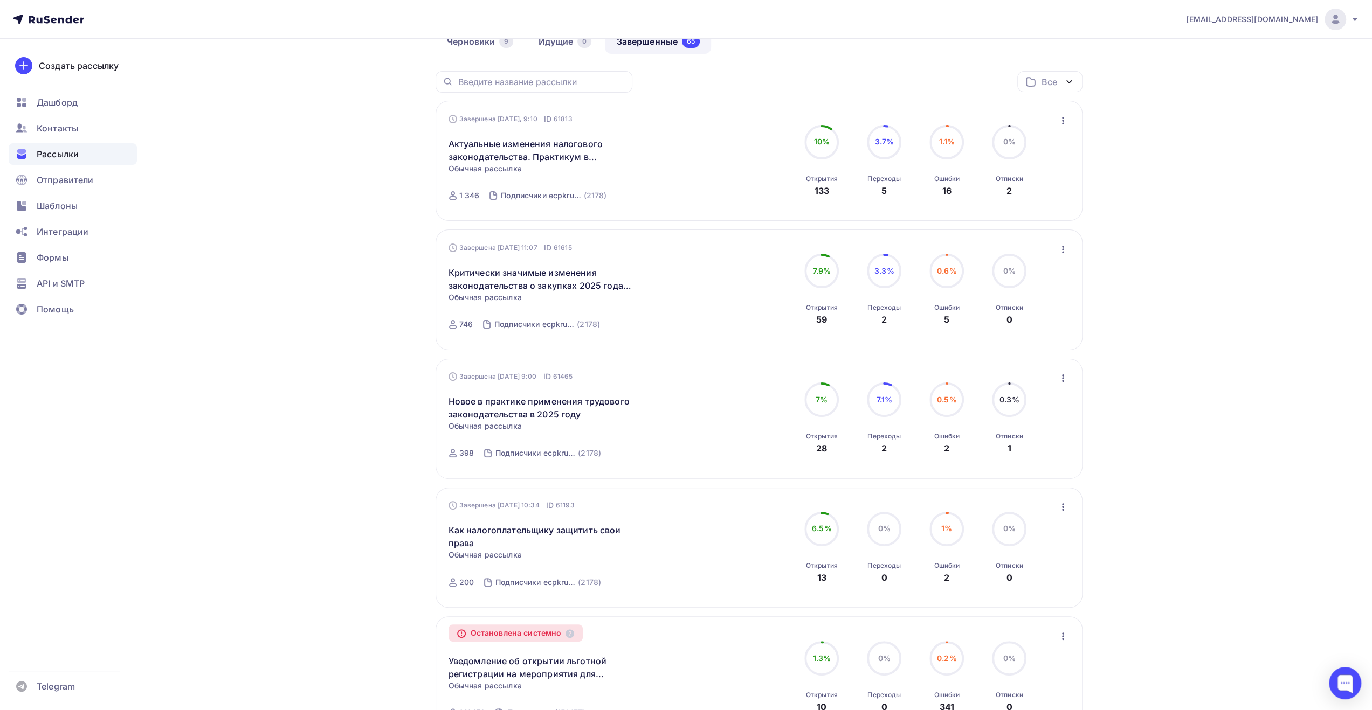
scroll to position [108, 0]
click at [1058, 511] on icon "button" at bounding box center [1062, 507] width 13 height 13
click at [1038, 558] on div "Обзор рассылки" at bounding box center [1013, 557] width 110 height 13
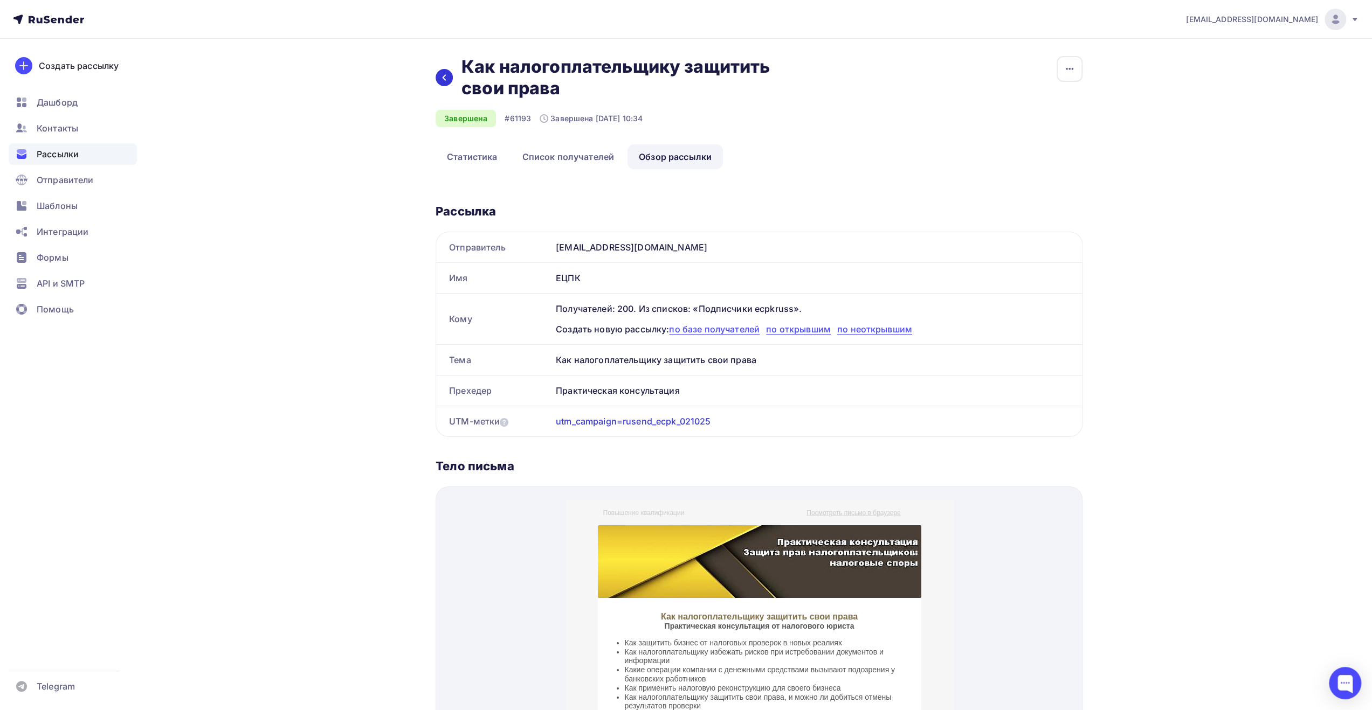
click at [448, 77] on div at bounding box center [443, 77] width 17 height 17
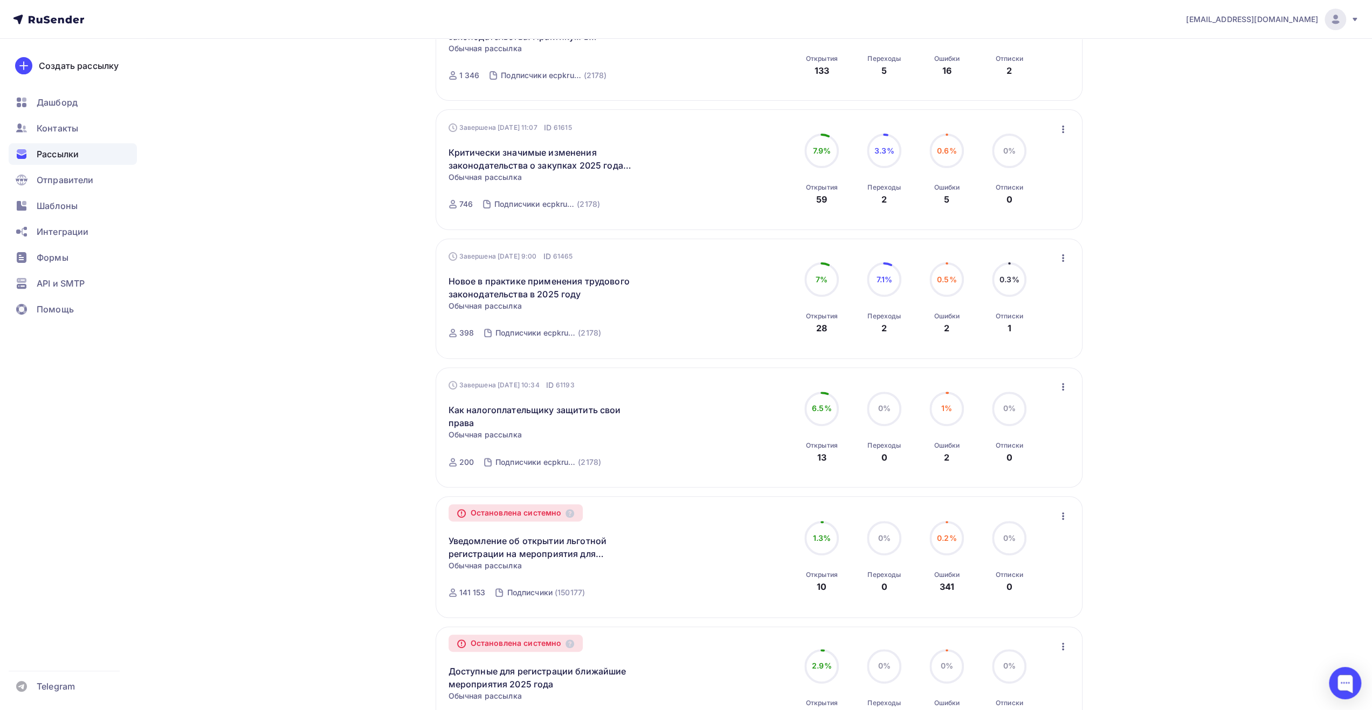
scroll to position [269, 0]
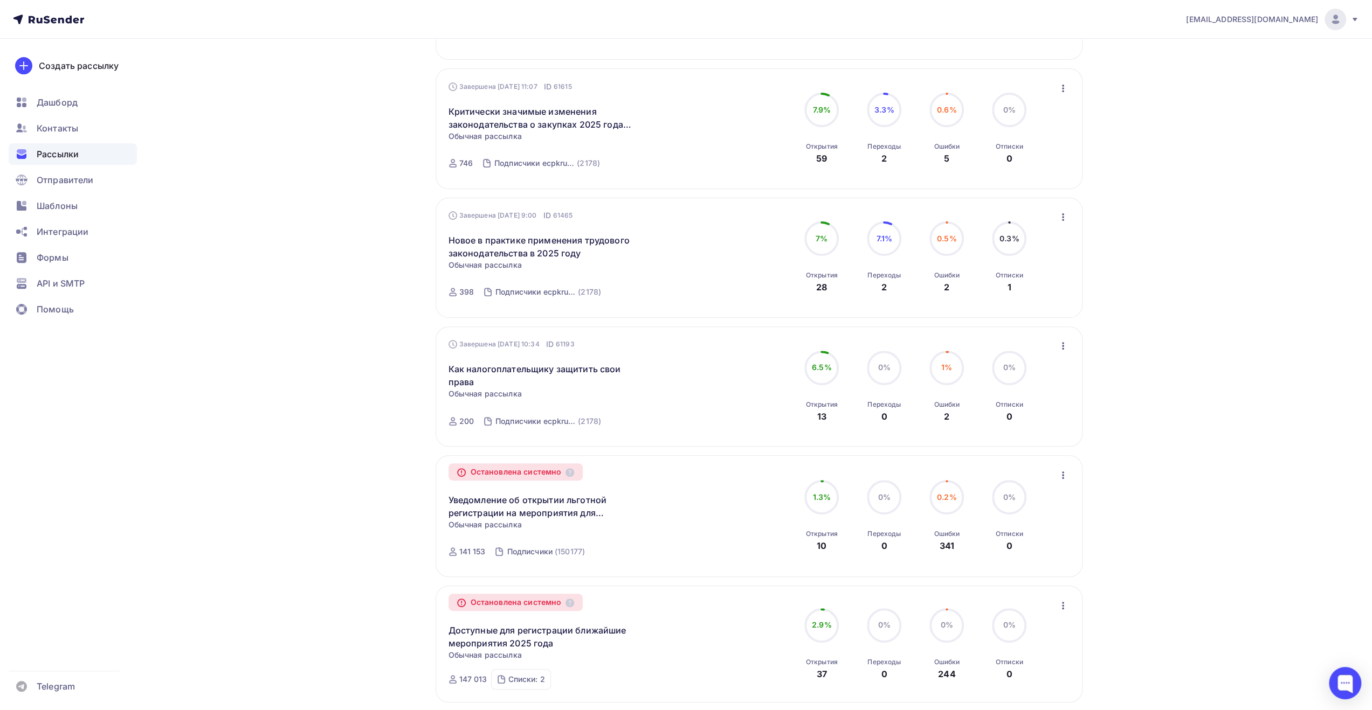
click at [1158, 425] on div "[EMAIL_ADDRESS][DOMAIN_NAME] Аккаунт Тарифы Выйти Создать рассылку [GEOGRAPHIC_…" at bounding box center [686, 537] width 1372 height 1612
click at [1064, 350] on icon "button" at bounding box center [1062, 346] width 13 height 13
click at [1046, 421] on div "Копировать в новую" at bounding box center [1013, 417] width 110 height 13
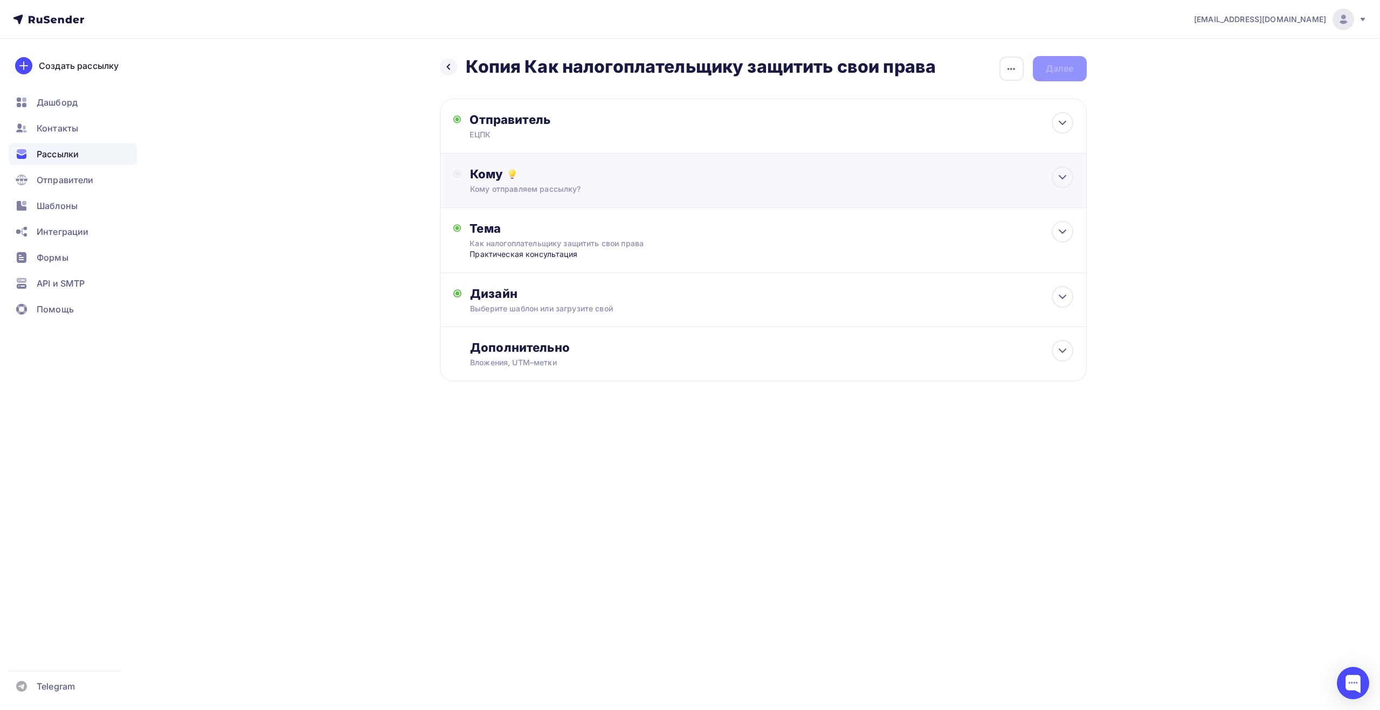
click at [601, 186] on div "Кому отправляем рассылку?" at bounding box center [741, 189] width 543 height 11
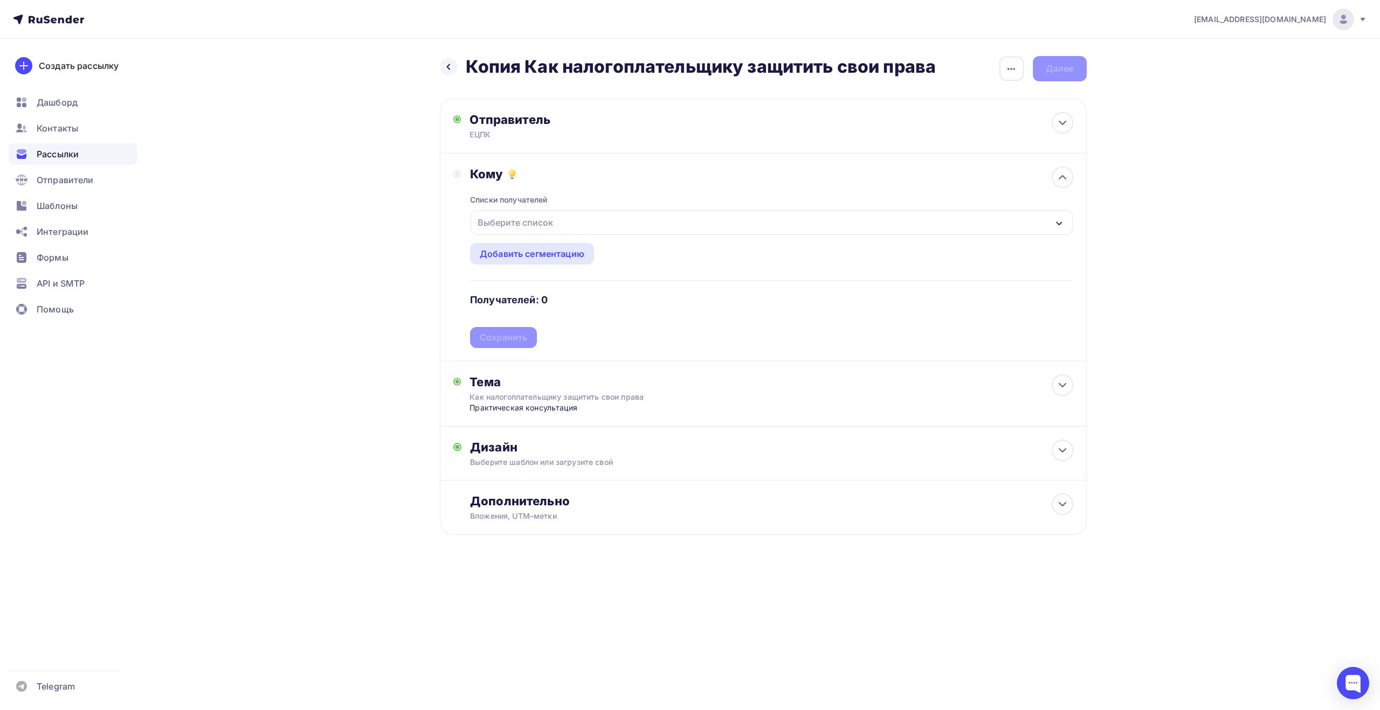
click at [597, 221] on div "Выберите список" at bounding box center [770, 222] width 601 height 25
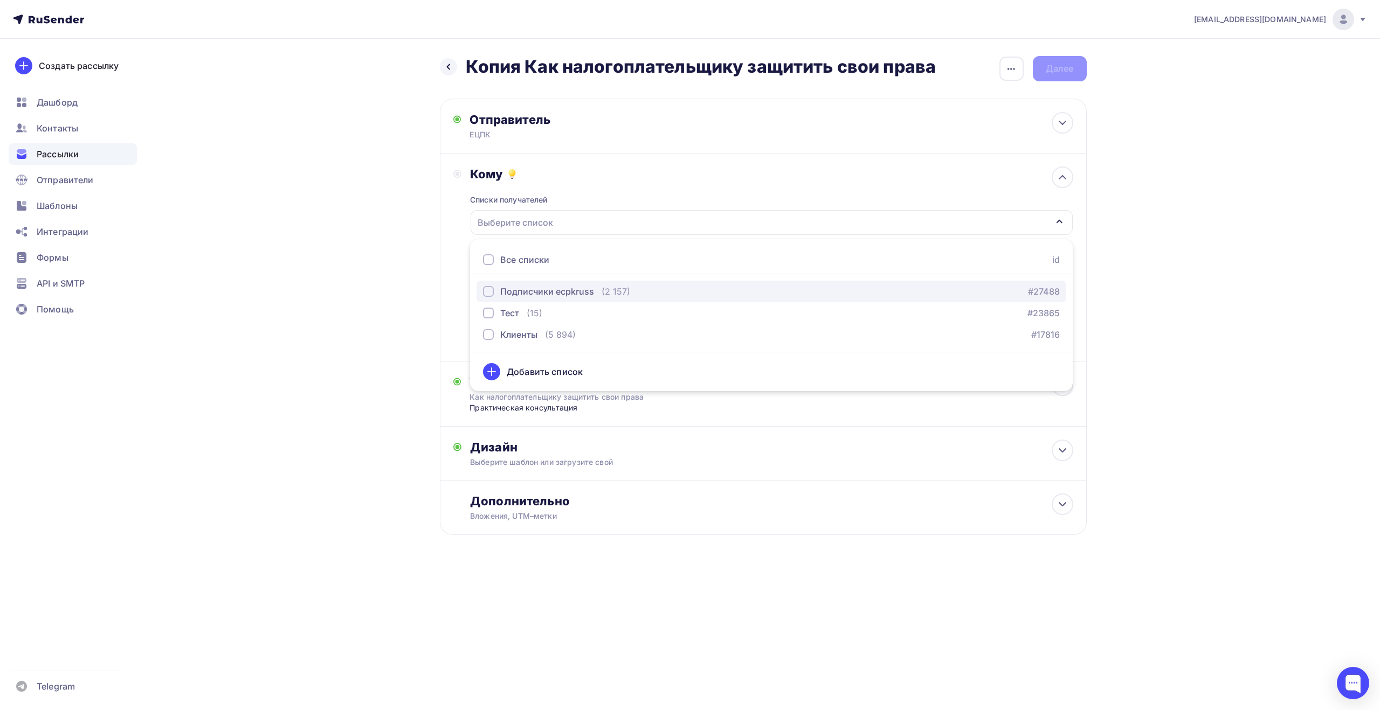
click at [572, 288] on div "Подписчики ecpkruss" at bounding box center [547, 291] width 94 height 13
click at [401, 312] on div "Назад Копия Как налогоплательщику защитить свои права Копия Как налогоплательщи…" at bounding box center [689, 322] width 883 height 566
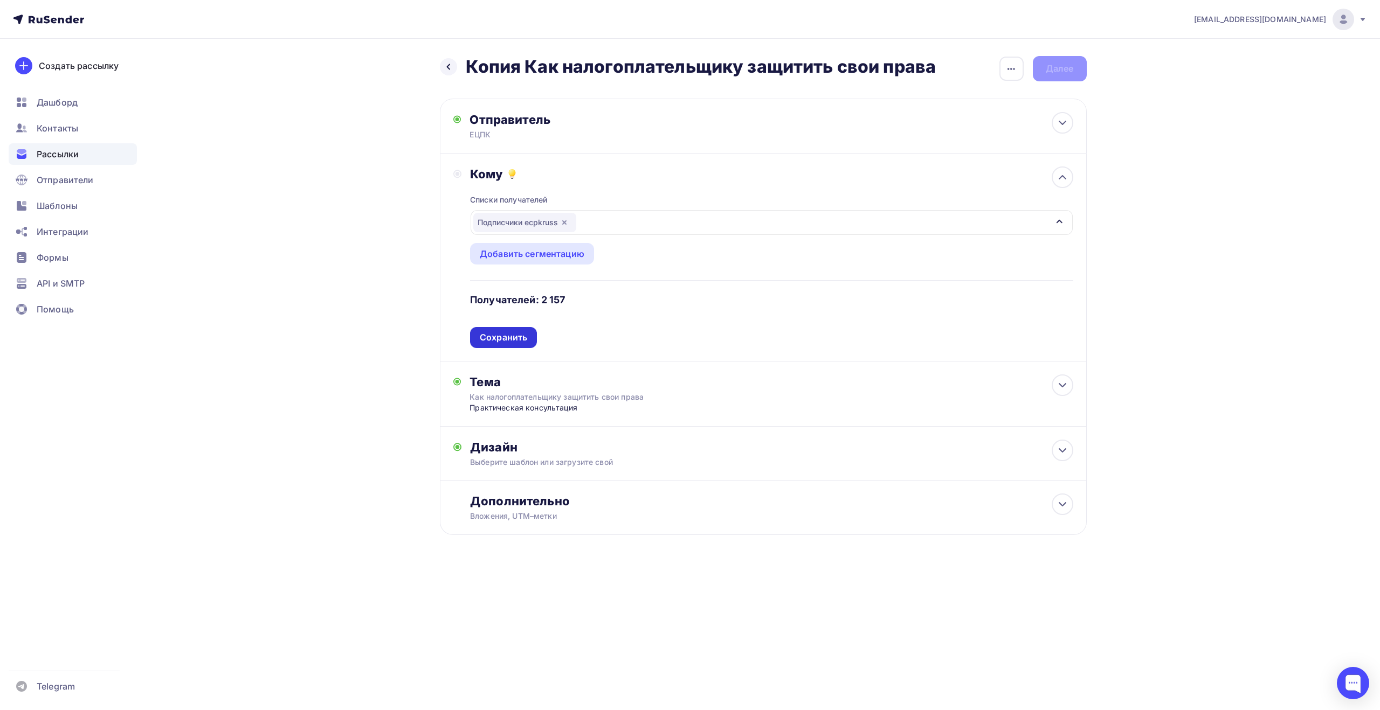
click at [504, 345] on div "Сохранить" at bounding box center [503, 337] width 67 height 21
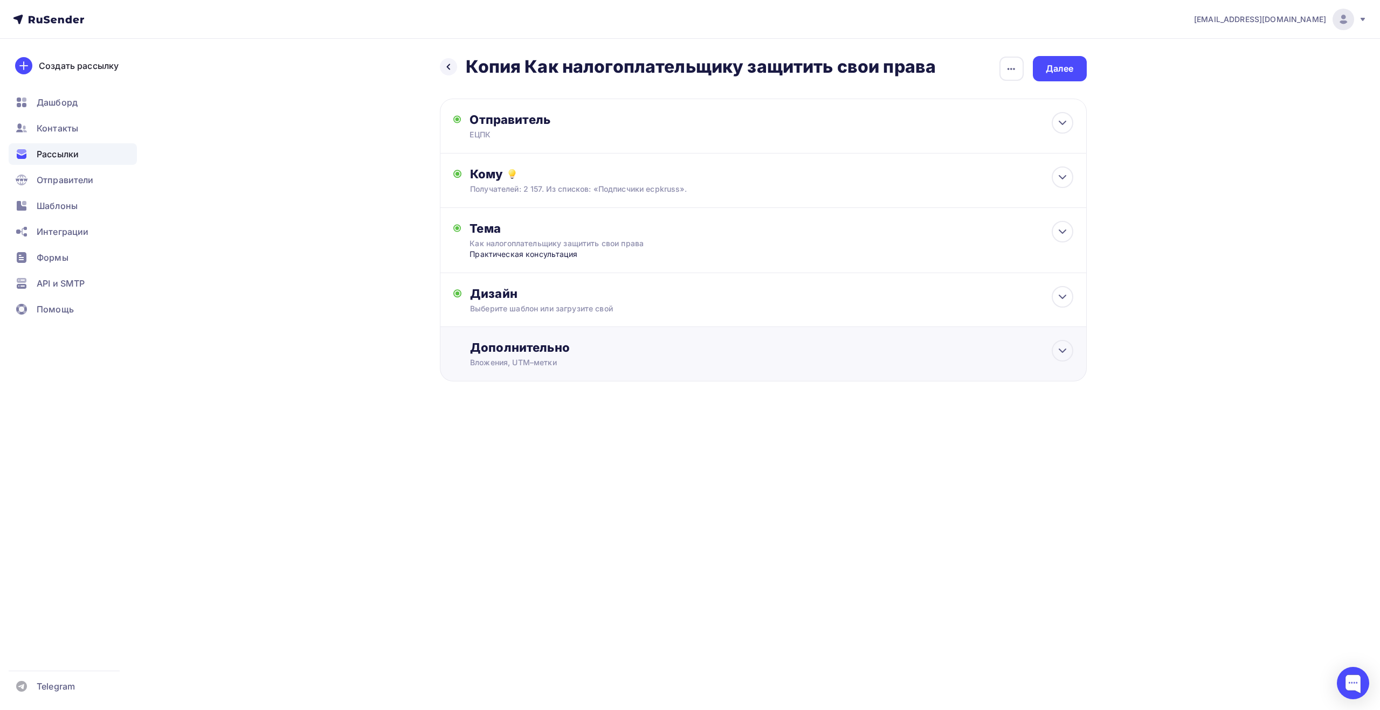
click at [592, 348] on div "Дополнительно" at bounding box center [771, 347] width 603 height 15
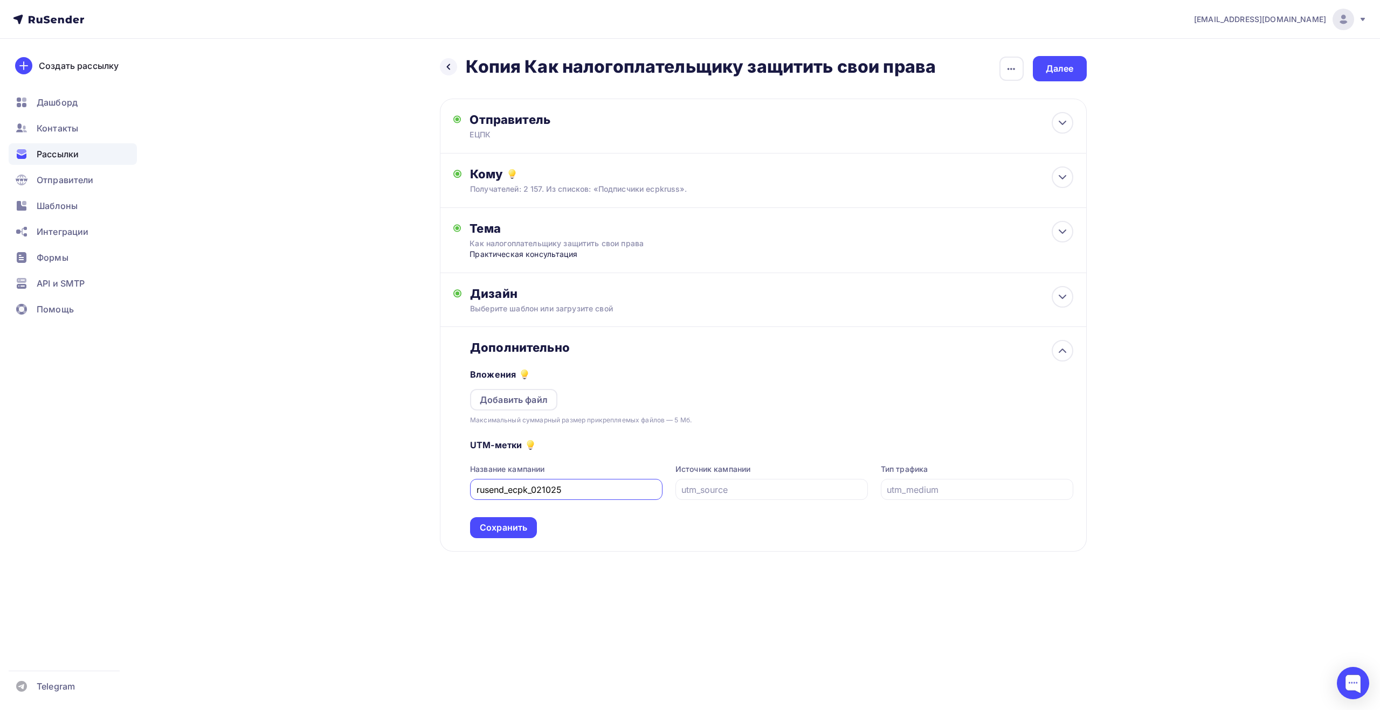
drag, startPoint x: 542, startPoint y: 492, endPoint x: 534, endPoint y: 489, distance: 8.7
click at [534, 489] on input "rusend_ecpk_021025" at bounding box center [566, 489] width 180 height 13
type input "rusend_ecpk_101025"
click at [511, 532] on div "Сохранить" at bounding box center [503, 528] width 47 height 12
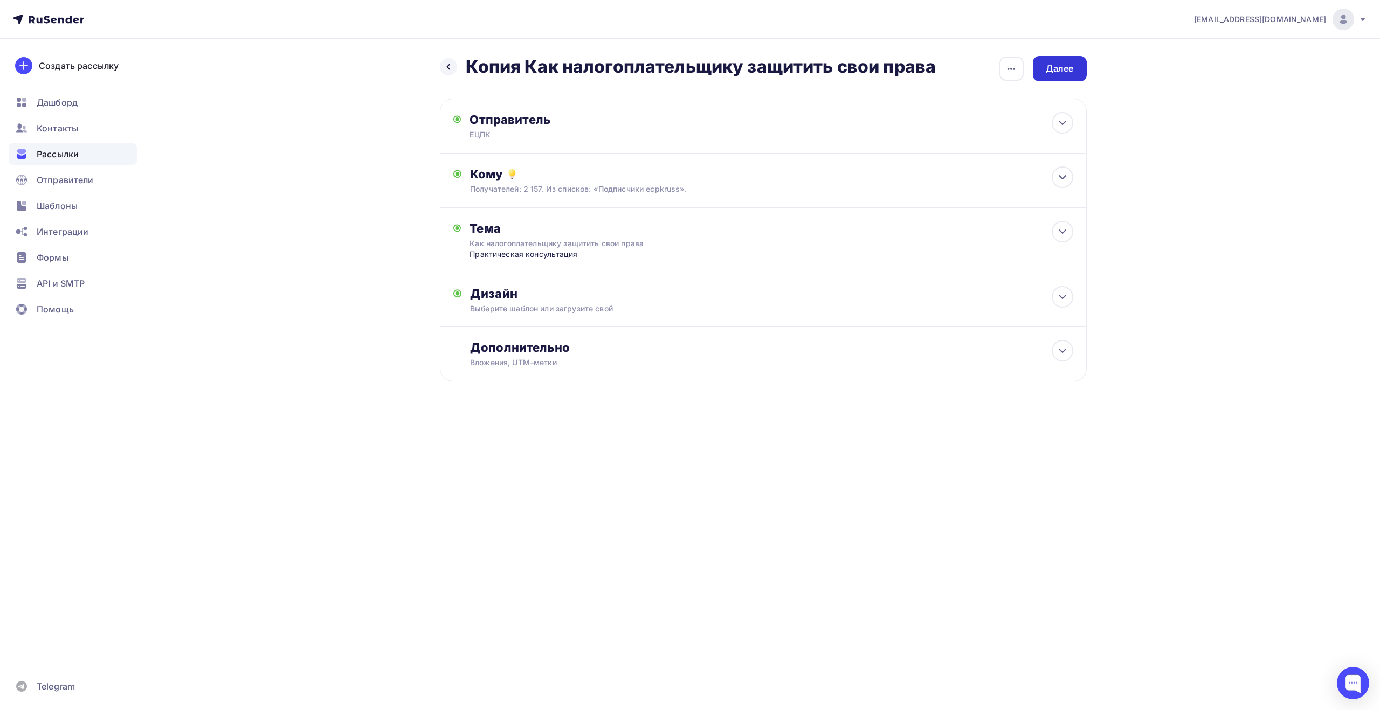
click at [1065, 72] on div "Далее" at bounding box center [1060, 69] width 28 height 12
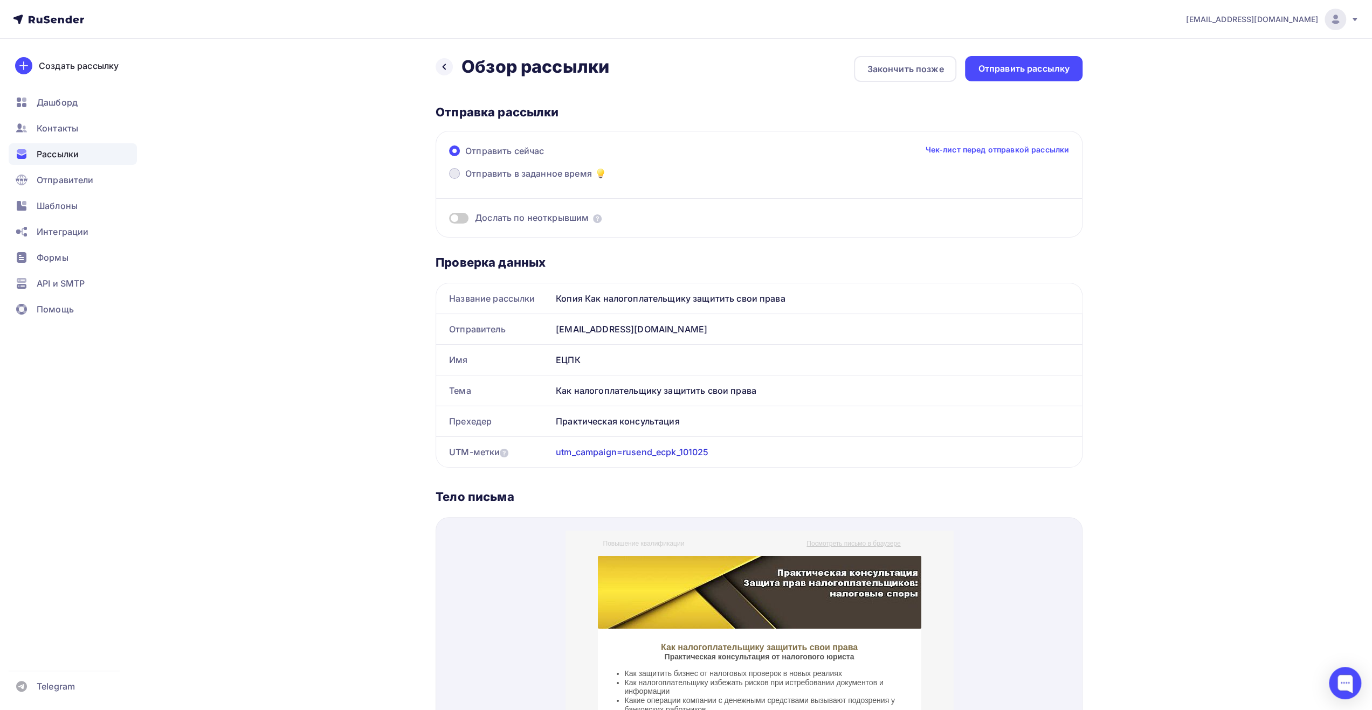
click at [565, 171] on span "Отправить в заданное время" at bounding box center [528, 173] width 127 height 13
click at [465, 180] on input "Отправить в заданное время" at bounding box center [465, 180] width 0 height 0
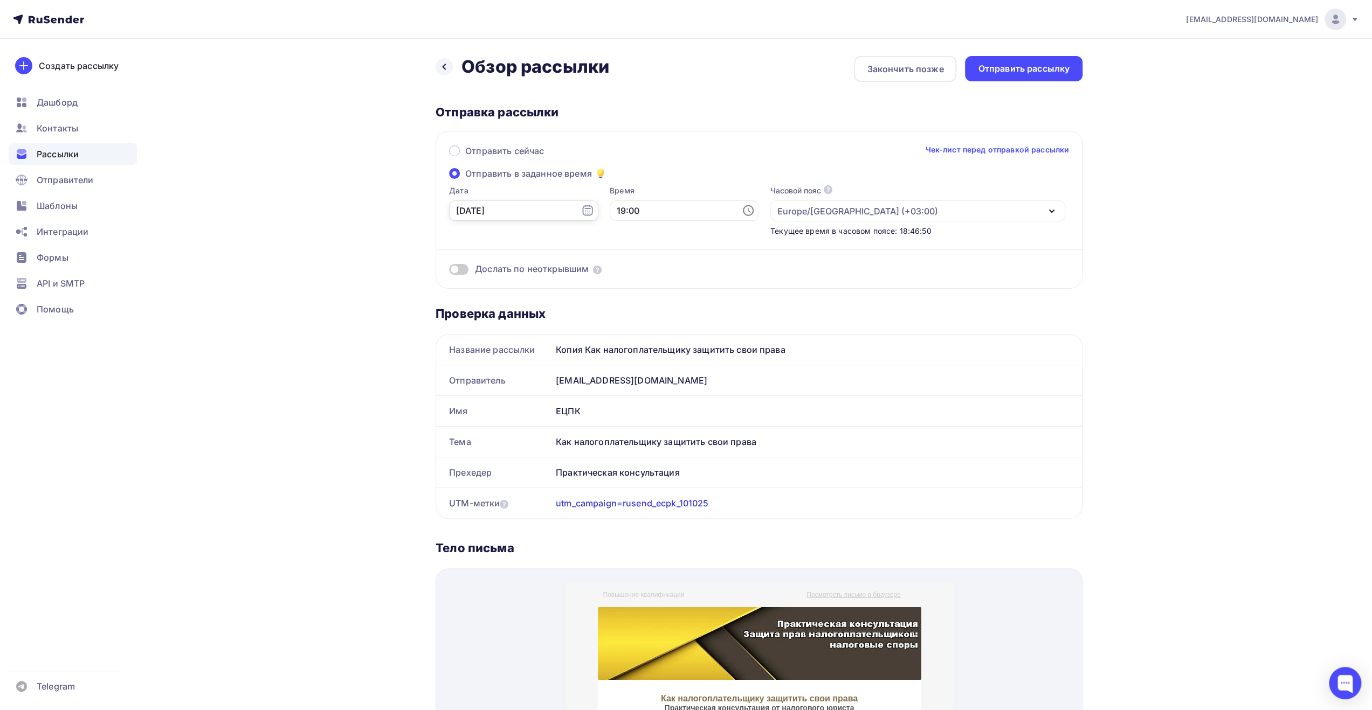
click at [536, 219] on input "[DATE]" at bounding box center [523, 210] width 149 height 20
click at [536, 287] on div "10" at bounding box center [533, 287] width 17 height 10
type input "[DATE]"
click at [627, 209] on input "19:00" at bounding box center [684, 210] width 149 height 20
click at [621, 329] on li "09" at bounding box center [625, 331] width 56 height 17
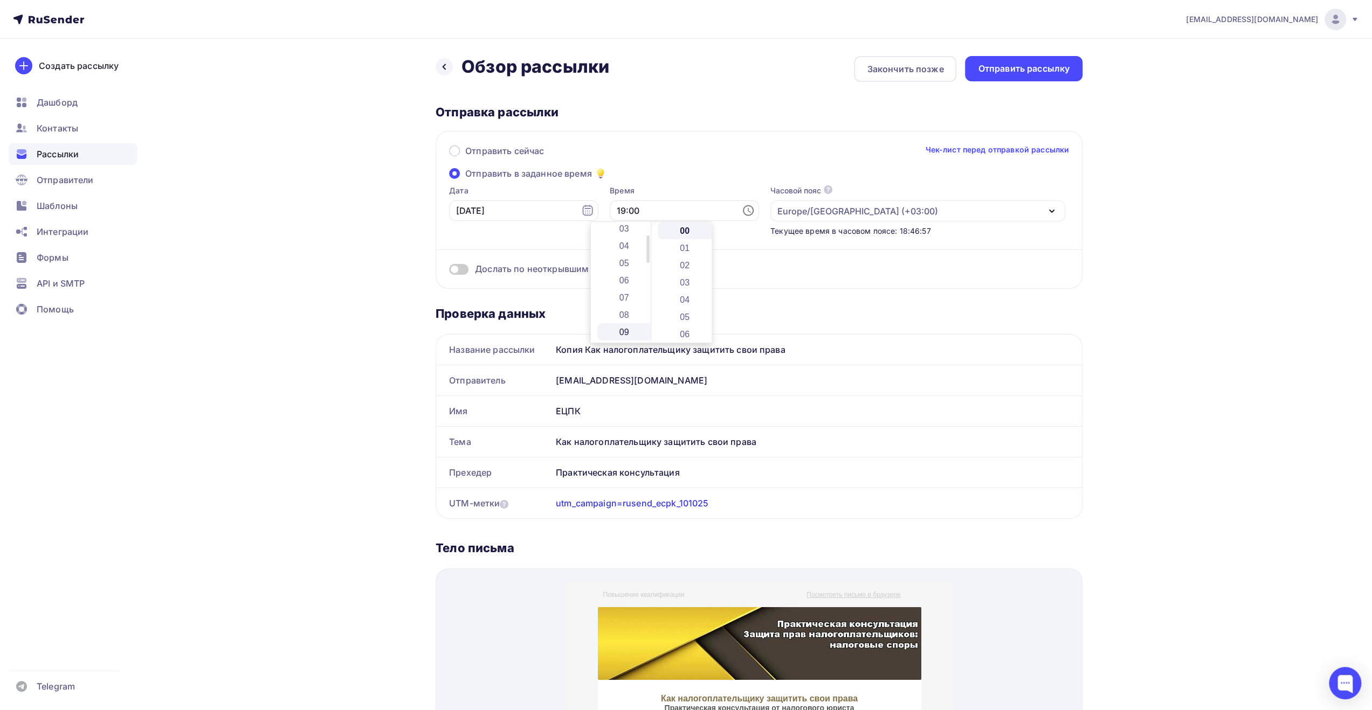
type input "09:00"
click at [830, 262] on div "Дослать по неоткрывшим" at bounding box center [759, 256] width 620 height 39
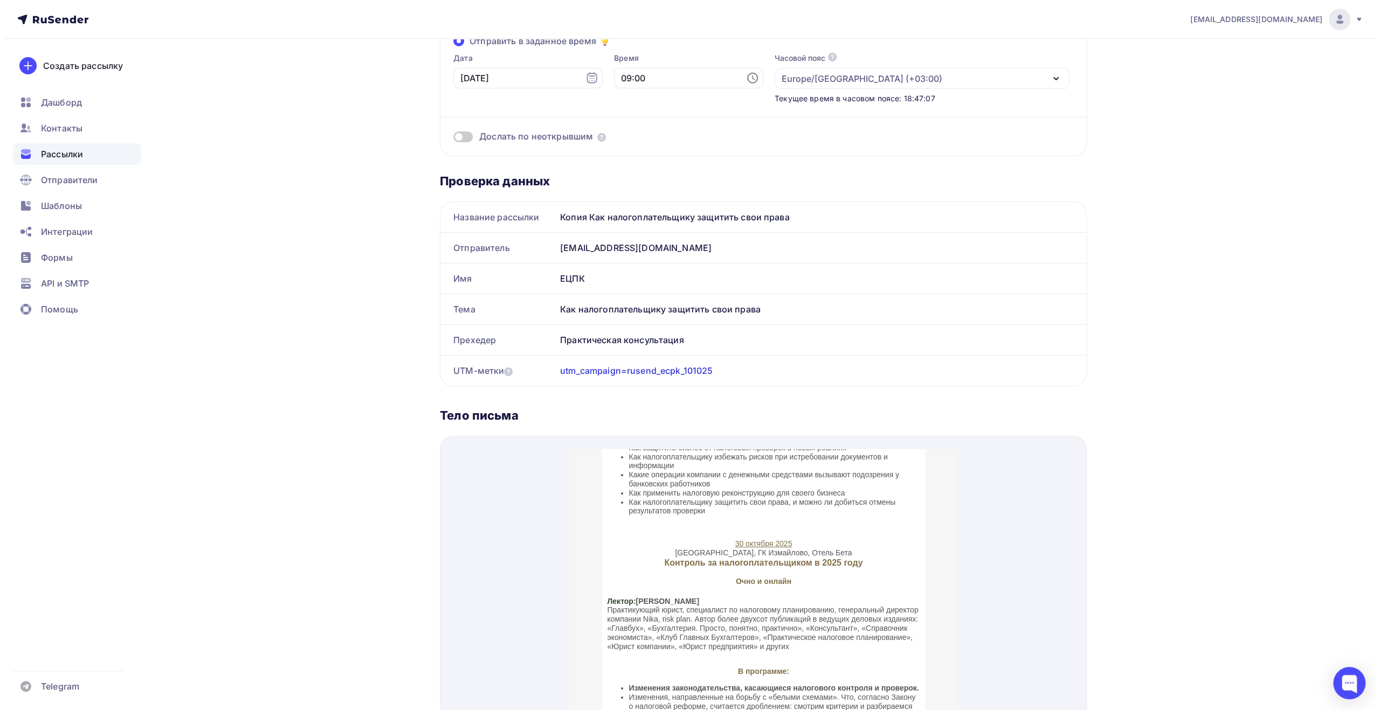
scroll to position [0, 0]
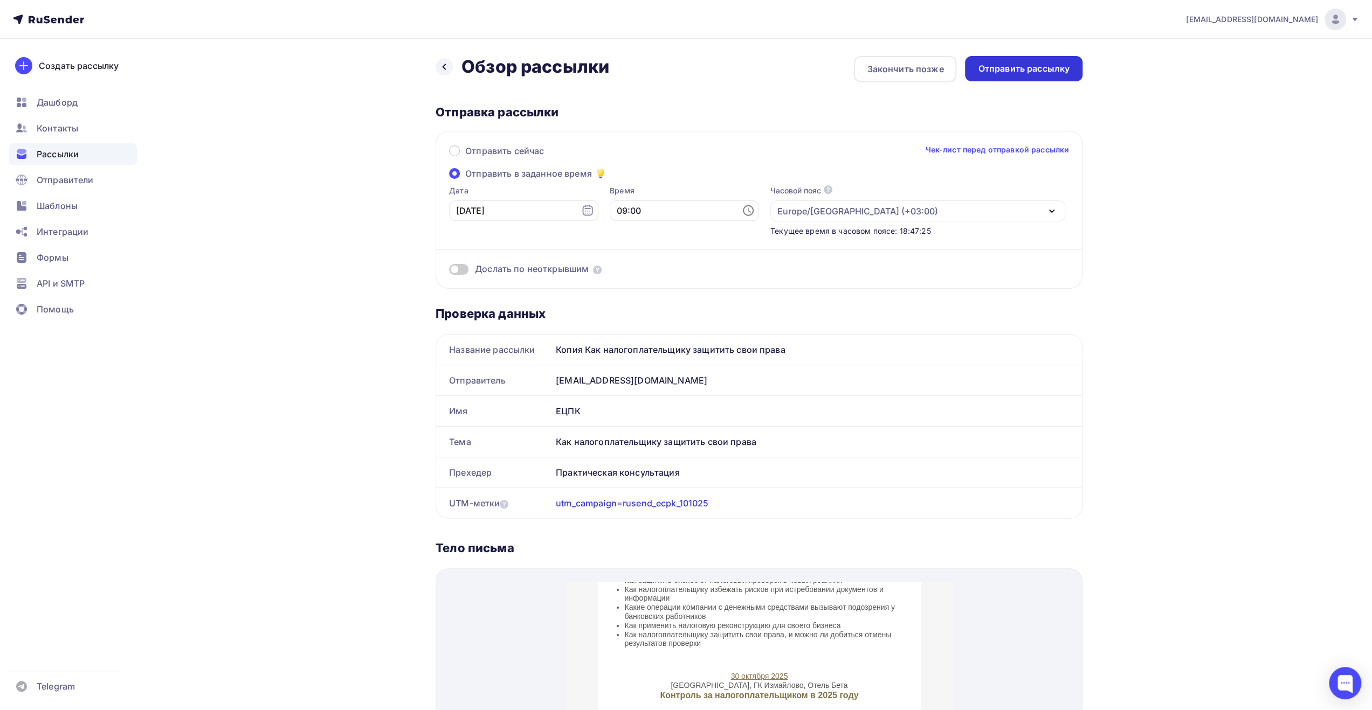
click at [1015, 71] on div "Отправить рассылку" at bounding box center [1024, 69] width 92 height 12
